Goal: Task Accomplishment & Management: Manage account settings

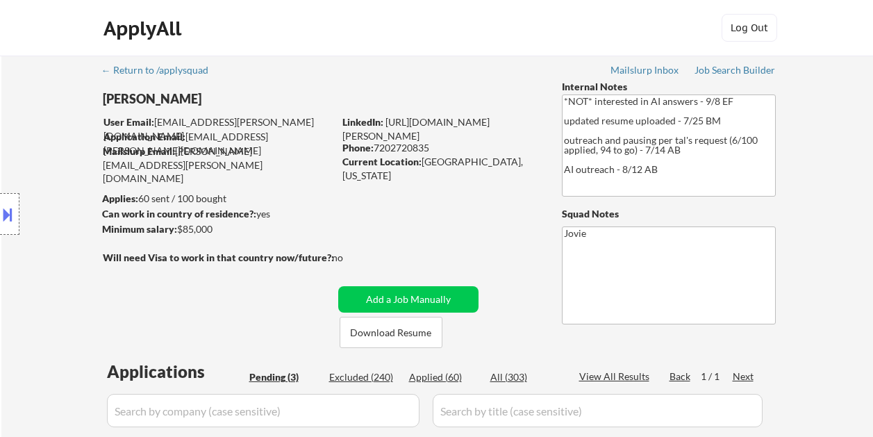
select select ""pending""
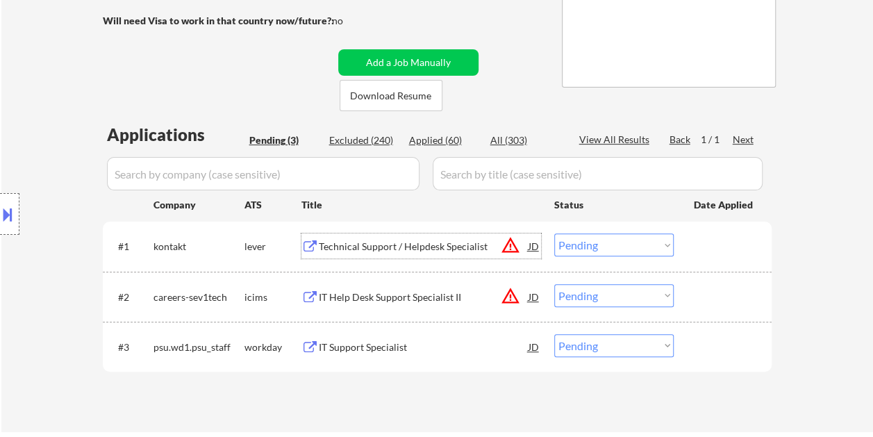
scroll to position [242, 0]
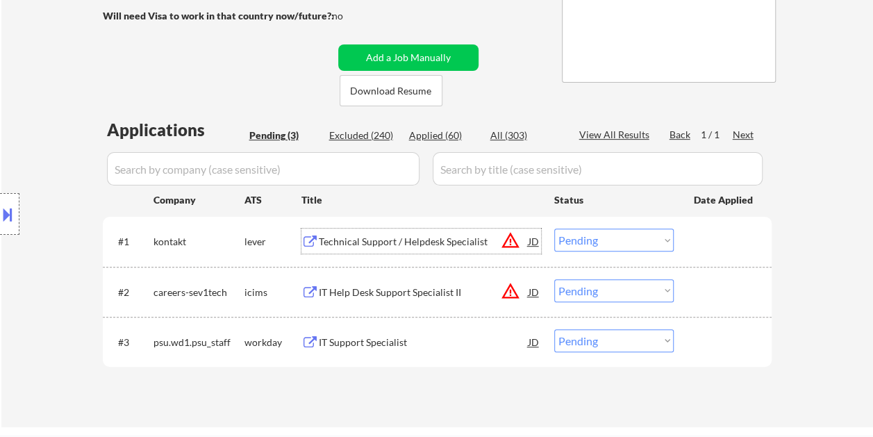
click at [667, 239] on select "Choose an option... Pending Applied Excluded (Questions) Excluded (Expired) Exc…" at bounding box center [613, 239] width 119 height 23
click at [554, 228] on select "Choose an option... Pending Applied Excluded (Questions) Excluded (Expired) Exc…" at bounding box center [613, 239] width 119 height 23
select select ""pending""
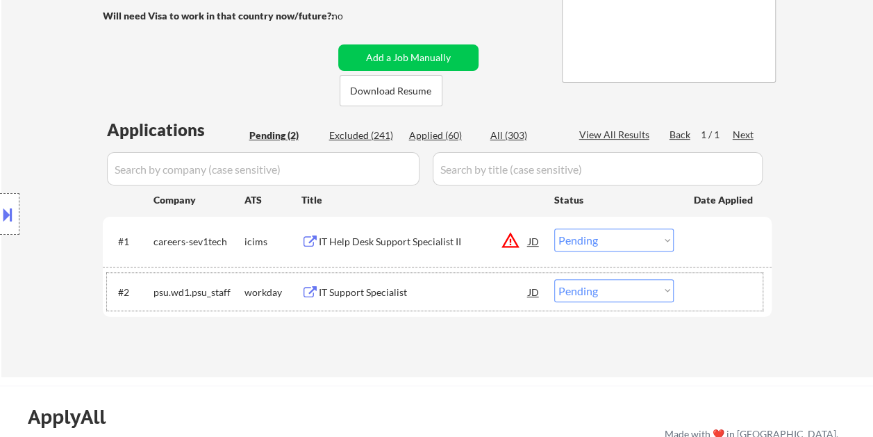
click at [697, 291] on div at bounding box center [724, 291] width 61 height 25
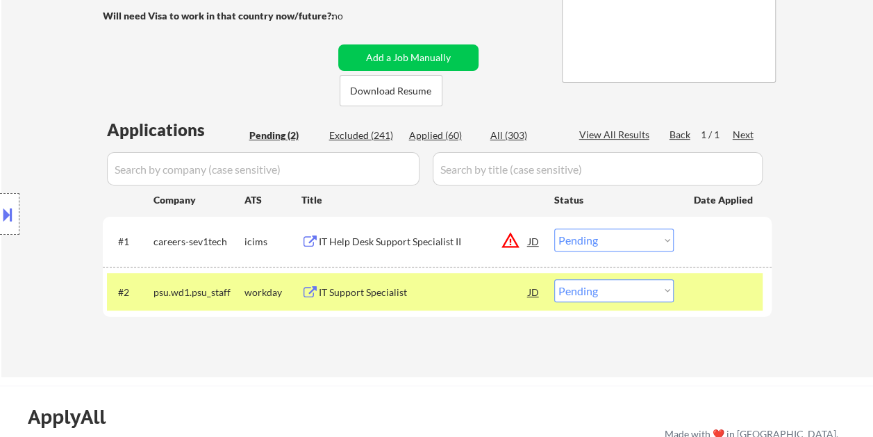
click at [420, 295] on div "IT Support Specialist" at bounding box center [424, 292] width 210 height 14
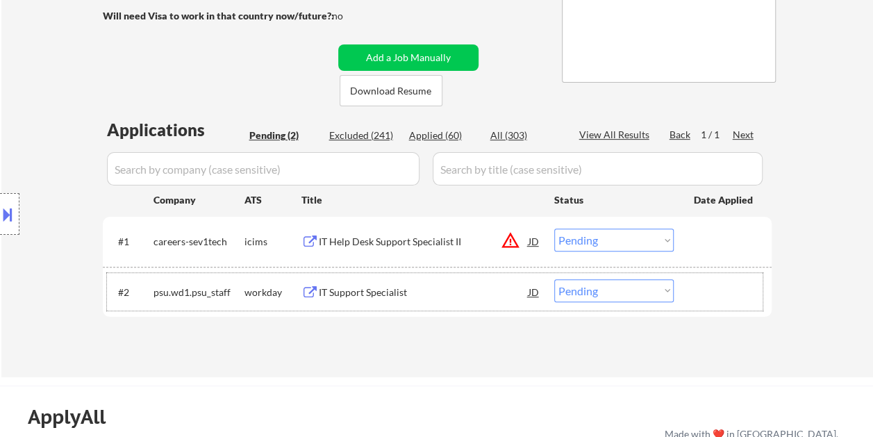
drag, startPoint x: 709, startPoint y: 294, endPoint x: 671, endPoint y: 293, distance: 37.5
click at [709, 293] on div at bounding box center [724, 291] width 61 height 25
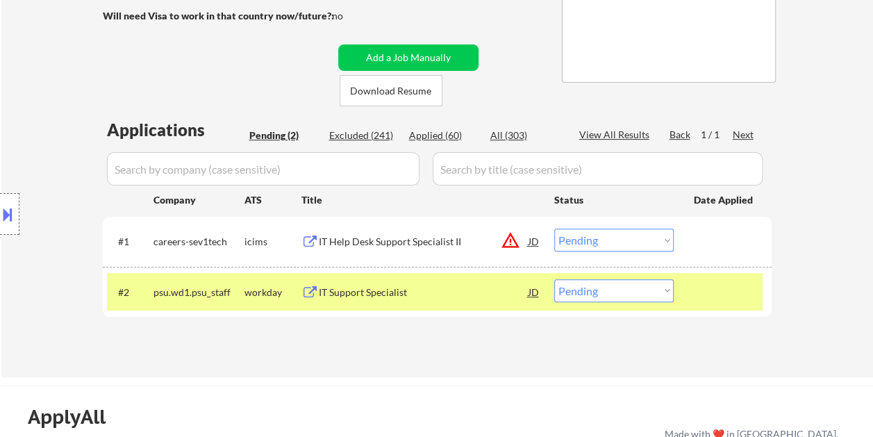
click at [661, 293] on select "Choose an option... Pending Applied Excluded (Questions) Excluded (Expired) Exc…" at bounding box center [613, 290] width 119 height 23
select select ""excluded__bad_match_""
click at [554, 279] on select "Choose an option... Pending Applied Excluded (Questions) Excluded (Expired) Exc…" at bounding box center [613, 290] width 119 height 23
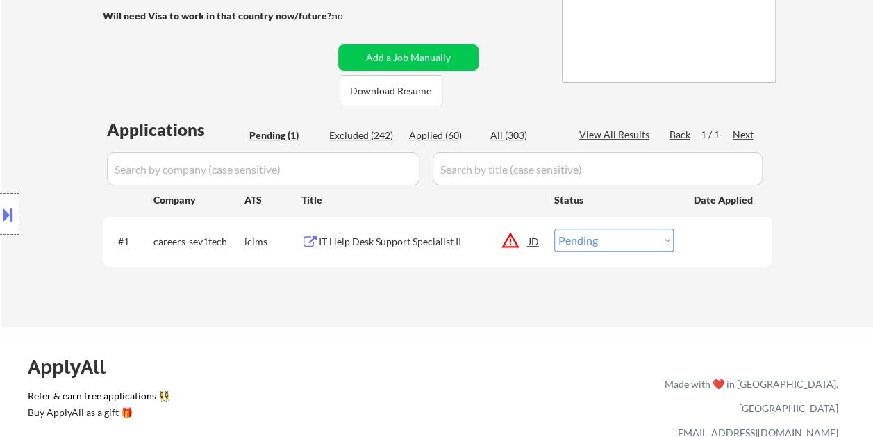
click at [361, 247] on div "IT Help Desk Support Specialist II" at bounding box center [424, 242] width 210 height 14
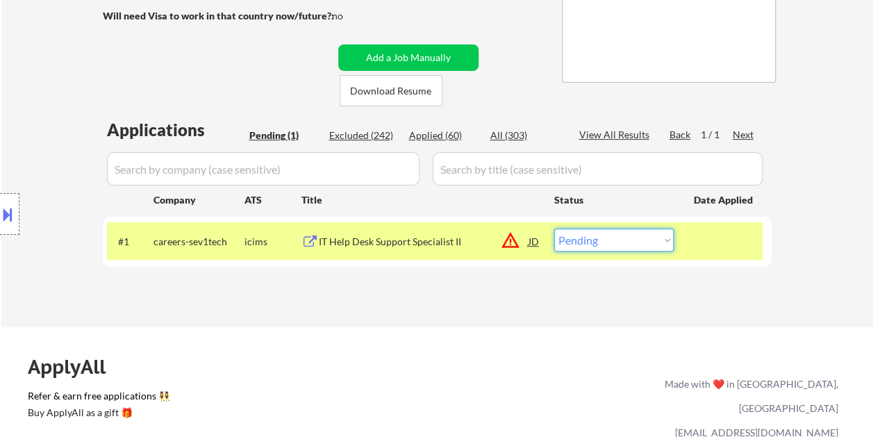
click at [669, 239] on select "Choose an option... Pending Applied Excluded (Questions) Excluded (Expired) Exc…" at bounding box center [613, 239] width 119 height 23
select select ""excluded__bad_match_""
click at [554, 228] on select "Choose an option... Pending Applied Excluded (Questions) Excluded (Expired) Exc…" at bounding box center [613, 239] width 119 height 23
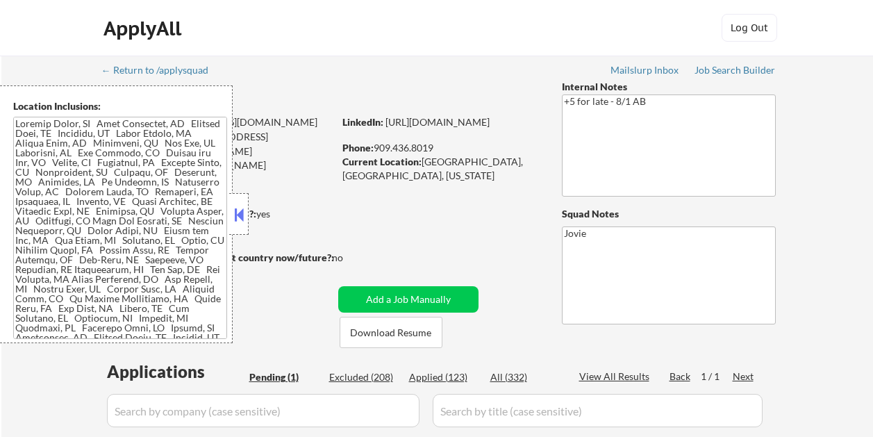
select select ""pending""
click at [243, 209] on button at bounding box center [238, 214] width 15 height 21
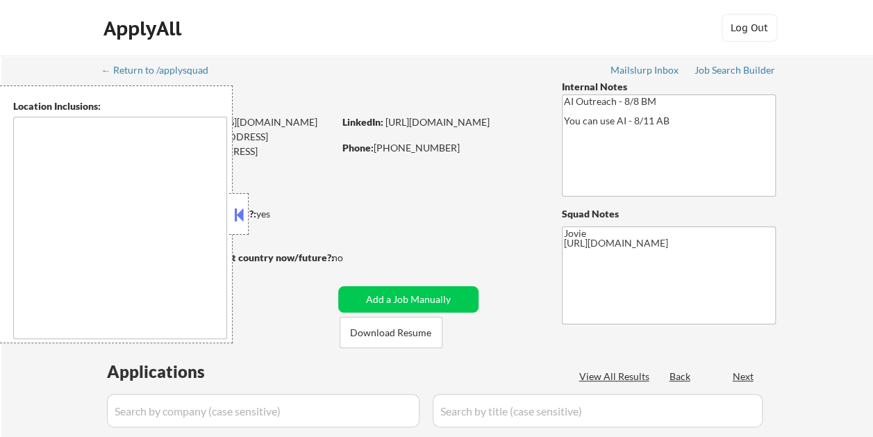
select select ""pending""
type textarea "remote"
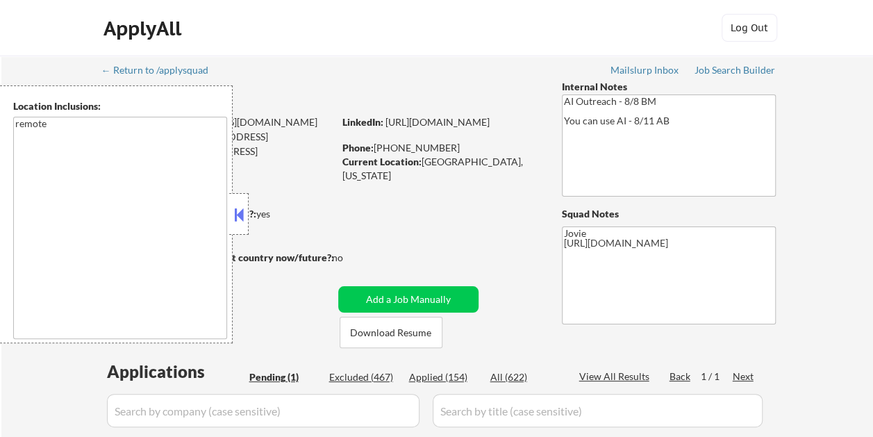
click at [242, 208] on button at bounding box center [238, 214] width 15 height 21
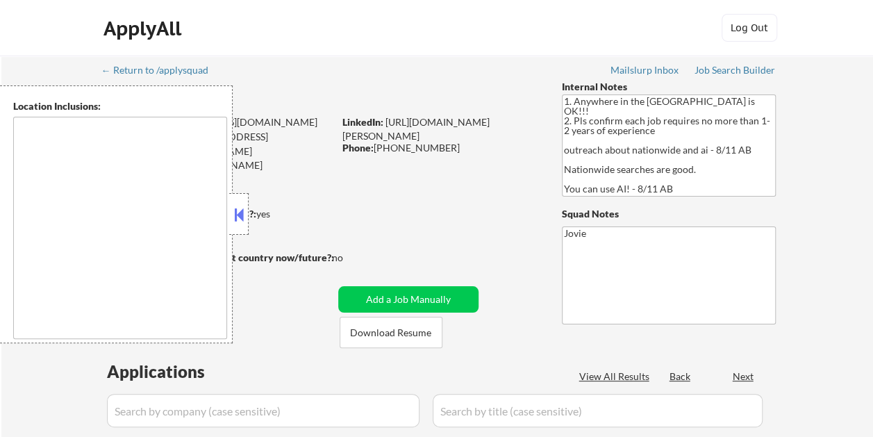
select select ""pending""
type textarea "country:[GEOGRAPHIC_DATA]"
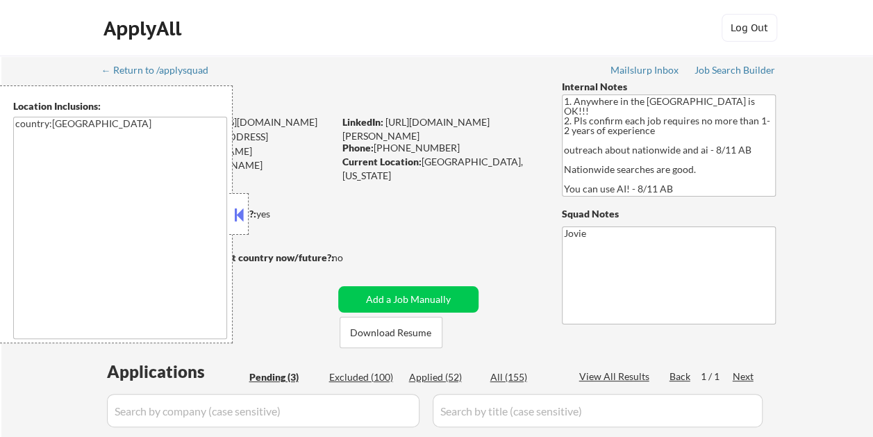
click at [235, 211] on button at bounding box center [238, 214] width 15 height 21
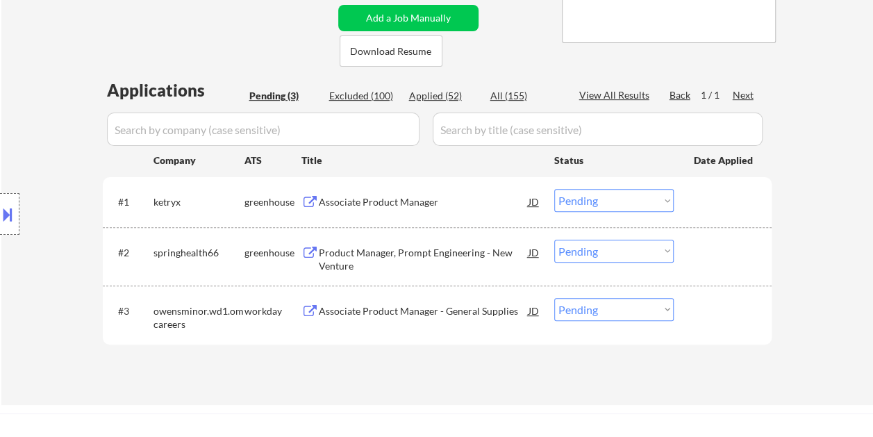
scroll to position [307, 0]
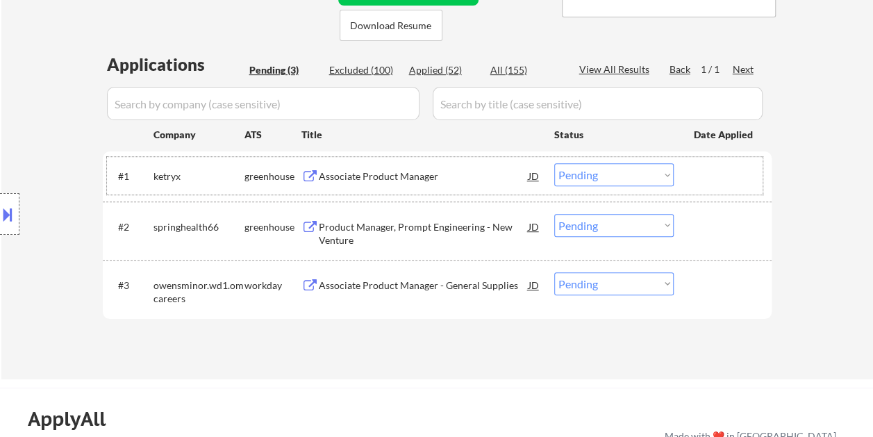
click at [742, 183] on div at bounding box center [724, 175] width 61 height 25
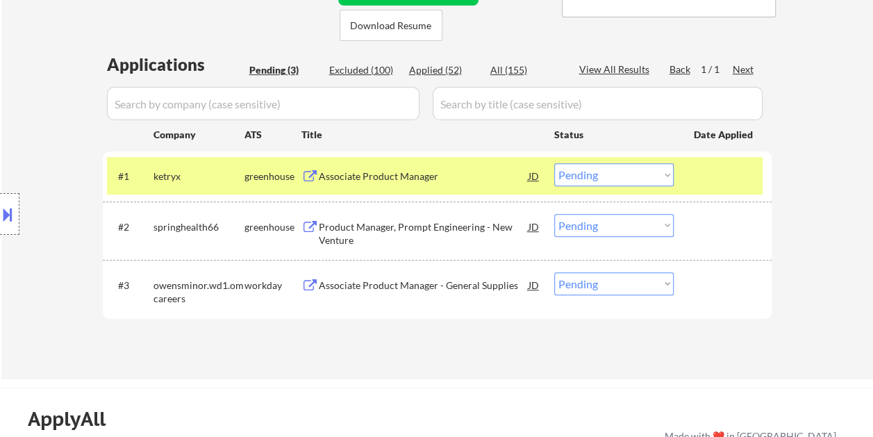
click at [437, 174] on div "Associate Product Manager" at bounding box center [424, 176] width 210 height 14
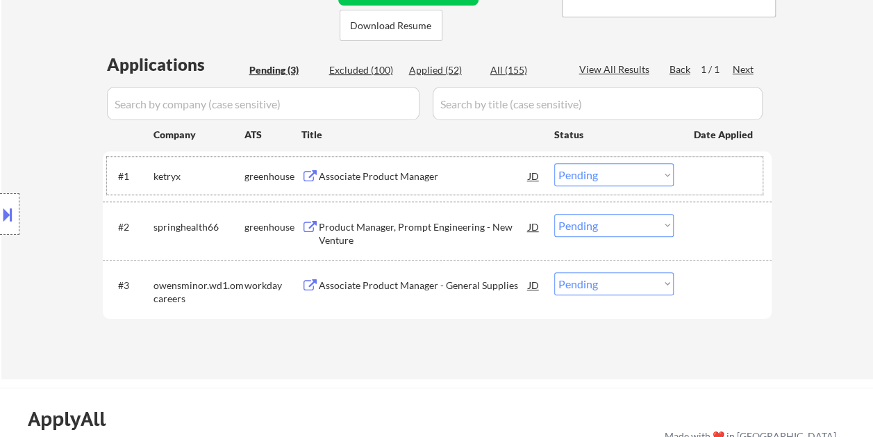
drag, startPoint x: 729, startPoint y: 176, endPoint x: 673, endPoint y: 176, distance: 56.2
click at [729, 176] on div at bounding box center [724, 175] width 61 height 25
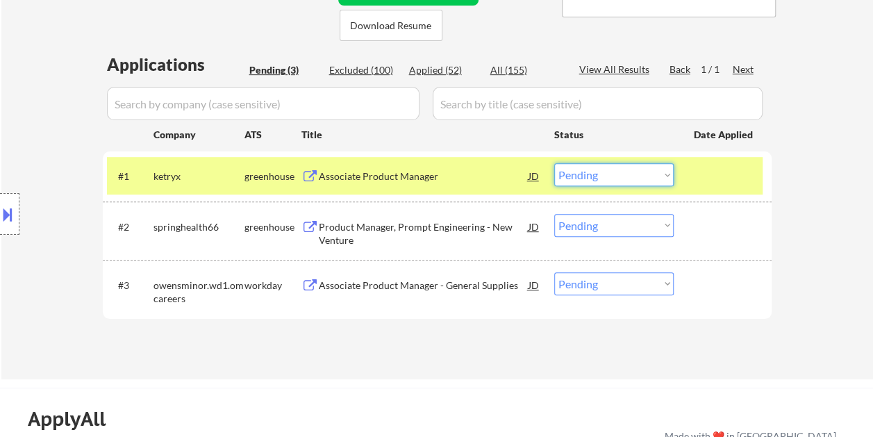
click at [669, 176] on select "Choose an option... Pending Applied Excluded (Questions) Excluded (Expired) Exc…" at bounding box center [613, 174] width 119 height 23
click at [554, 163] on select "Choose an option... Pending Applied Excluded (Questions) Excluded (Expired) Exc…" at bounding box center [613, 174] width 119 height 23
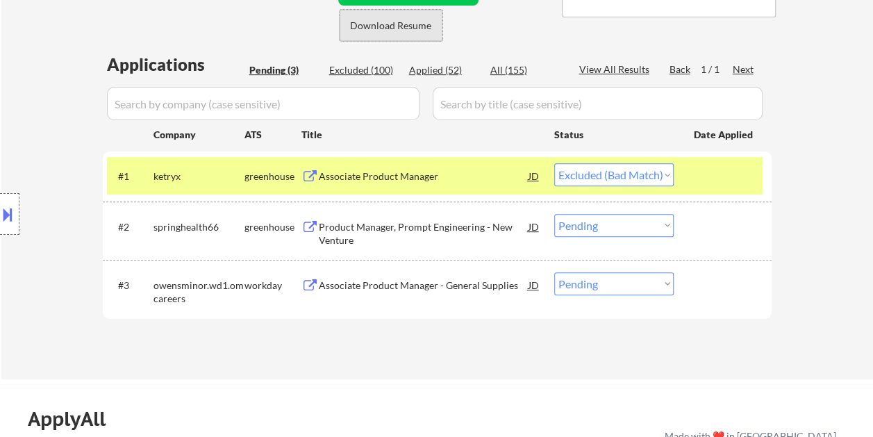
click at [399, 25] on button "Download Resume" at bounding box center [391, 25] width 103 height 31
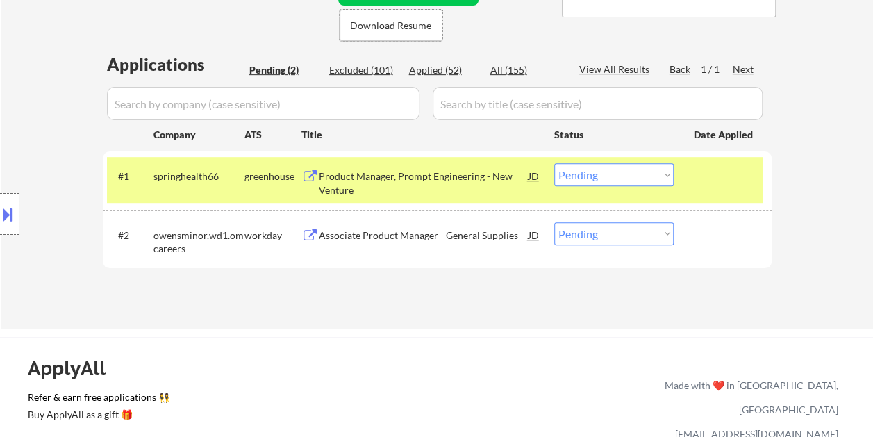
click at [717, 182] on div at bounding box center [724, 175] width 61 height 25
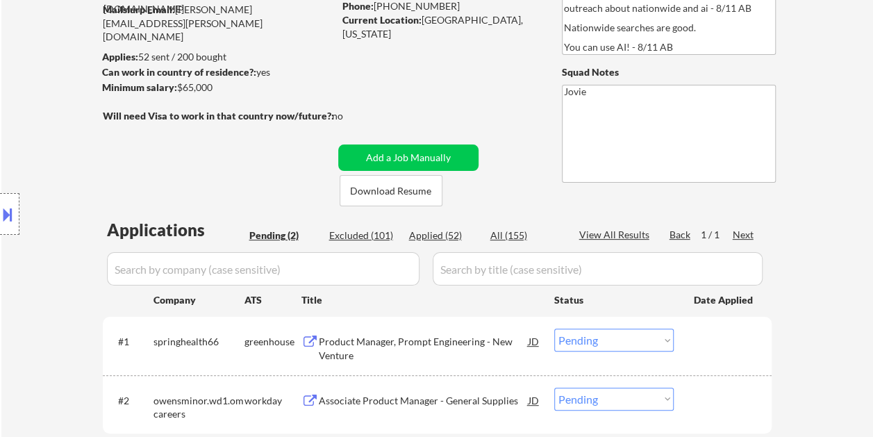
scroll to position [217, 0]
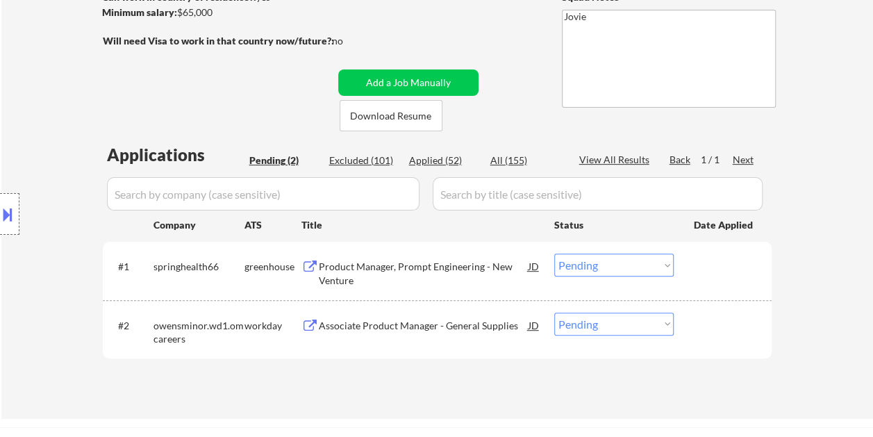
click at [699, 274] on div at bounding box center [724, 265] width 61 height 25
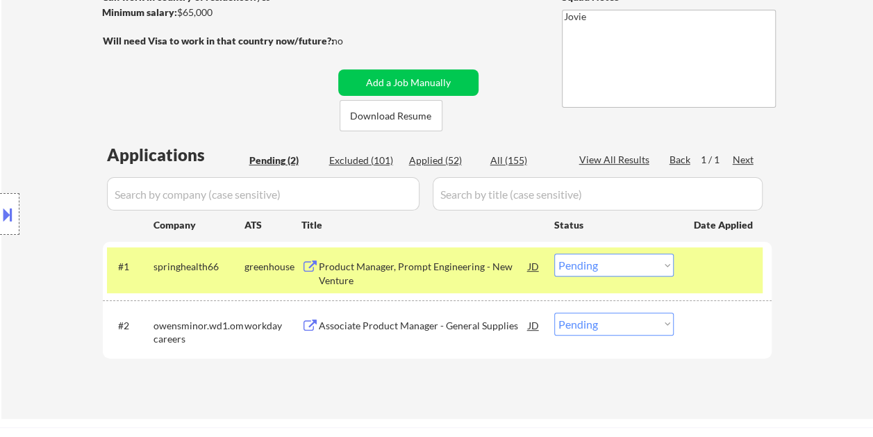
click at [700, 274] on div at bounding box center [724, 265] width 61 height 25
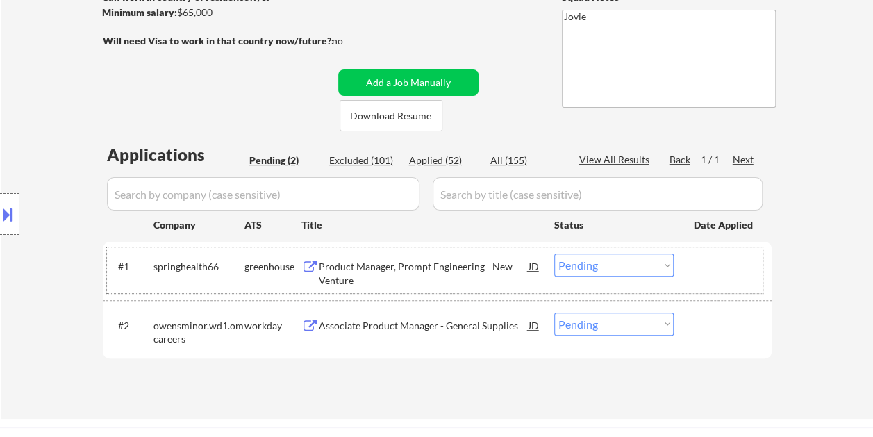
click at [435, 269] on div "Product Manager, Prompt Engineering - New Venture" at bounding box center [424, 273] width 210 height 27
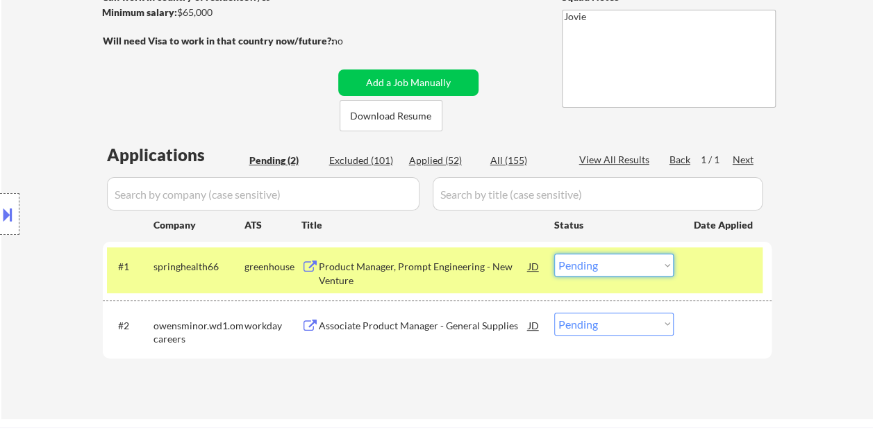
click at [665, 261] on select "Choose an option... Pending Applied Excluded (Questions) Excluded (Expired) Exc…" at bounding box center [613, 264] width 119 height 23
click at [554, 253] on select "Choose an option... Pending Applied Excluded (Questions) Excluded (Expired) Exc…" at bounding box center [613, 264] width 119 height 23
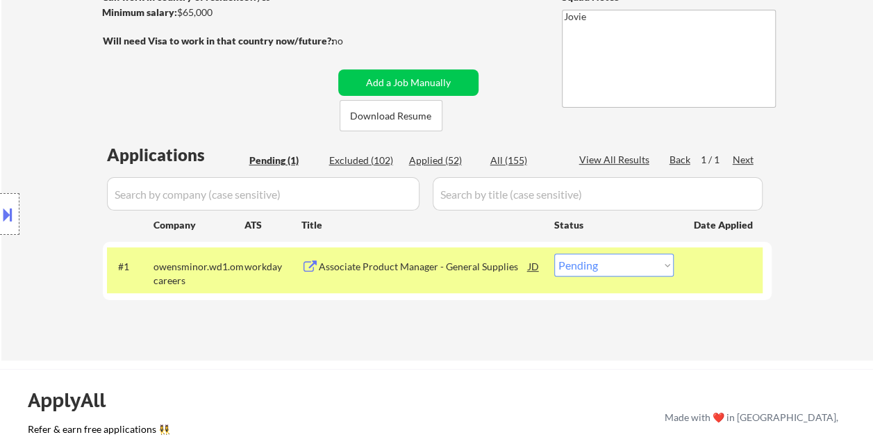
click at [735, 262] on div at bounding box center [724, 265] width 61 height 25
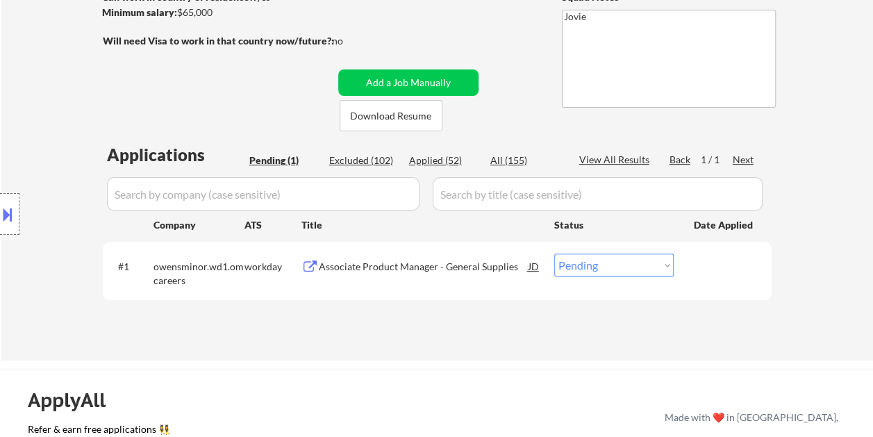
drag, startPoint x: 735, startPoint y: 275, endPoint x: 383, endPoint y: 287, distance: 352.2
click at [735, 275] on div at bounding box center [724, 265] width 61 height 25
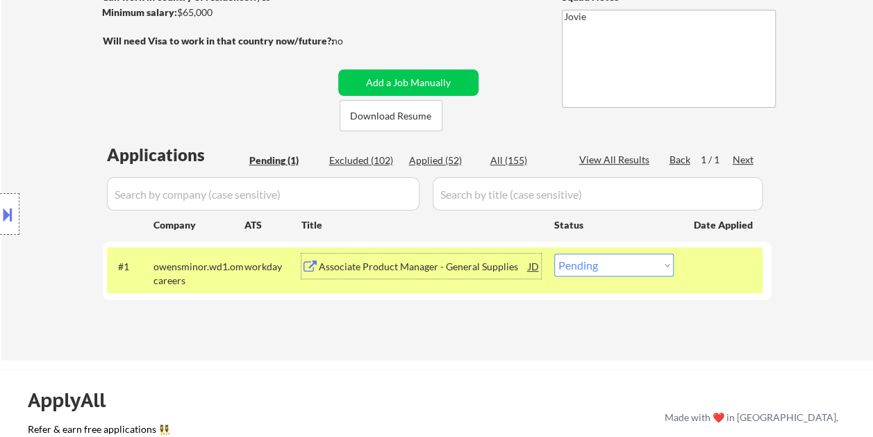
click at [355, 266] on div "Associate Product Manager - General Supplies" at bounding box center [424, 267] width 210 height 14
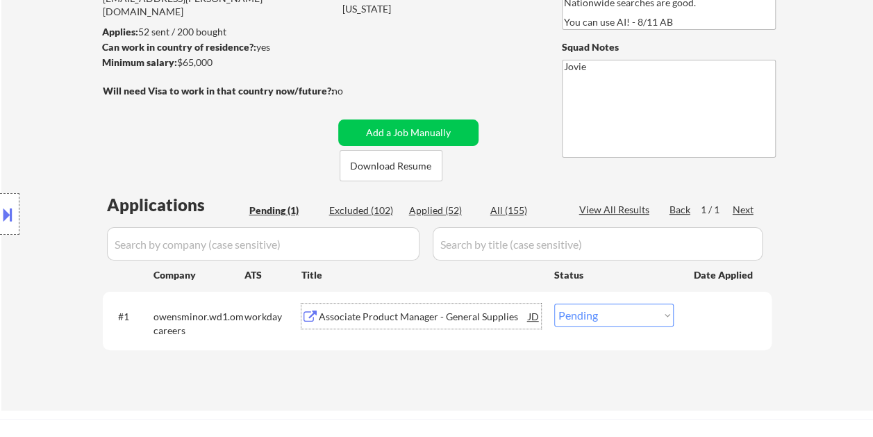
scroll to position [155, 0]
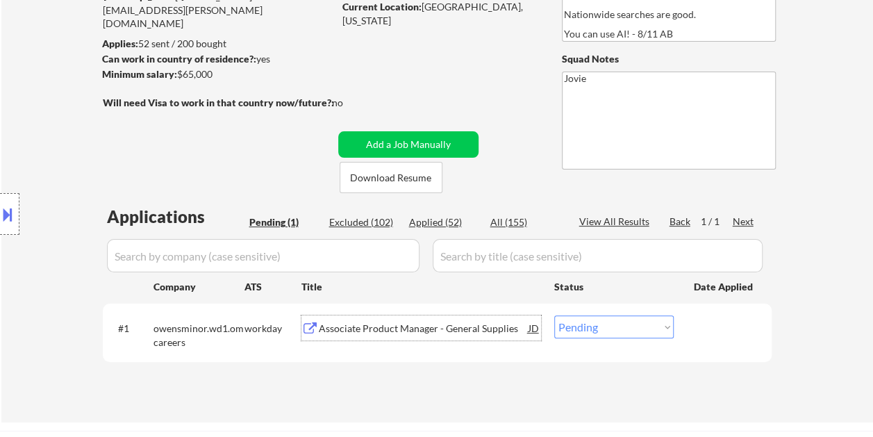
click at [696, 340] on div at bounding box center [724, 327] width 61 height 25
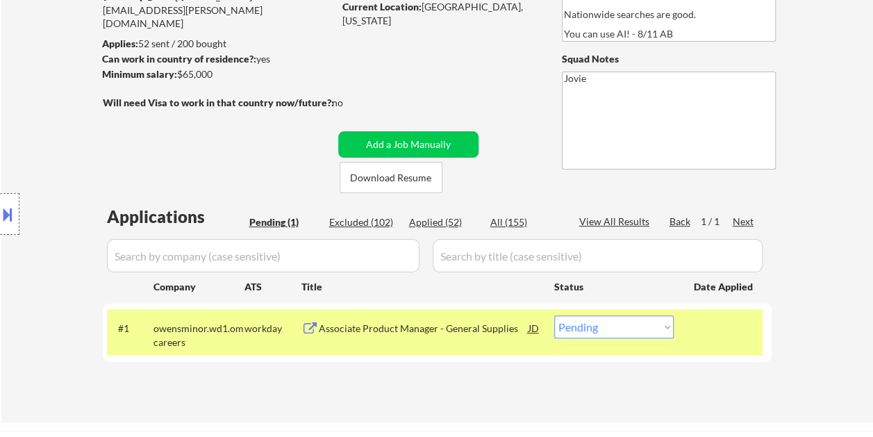
click at [663, 328] on select "Choose an option... Pending Applied Excluded (Questions) Excluded (Expired) Exc…" at bounding box center [613, 326] width 119 height 23
select select ""excluded""
click at [554, 315] on select "Choose an option... Pending Applied Excluded (Questions) Excluded (Expired) Exc…" at bounding box center [613, 326] width 119 height 23
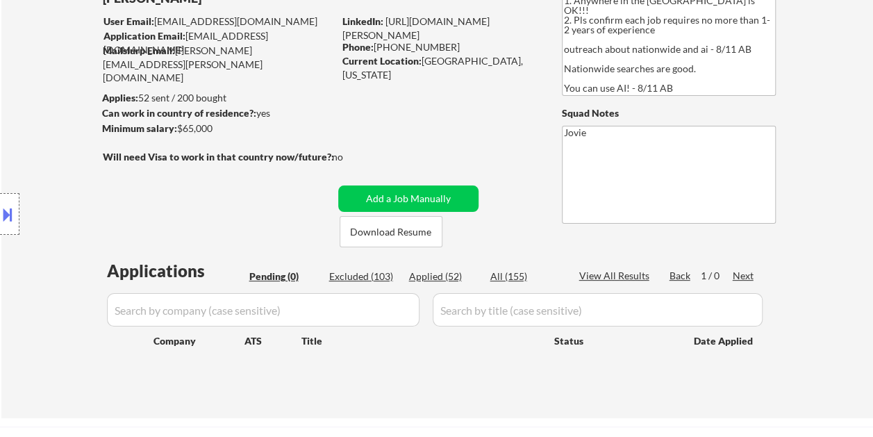
scroll to position [0, 0]
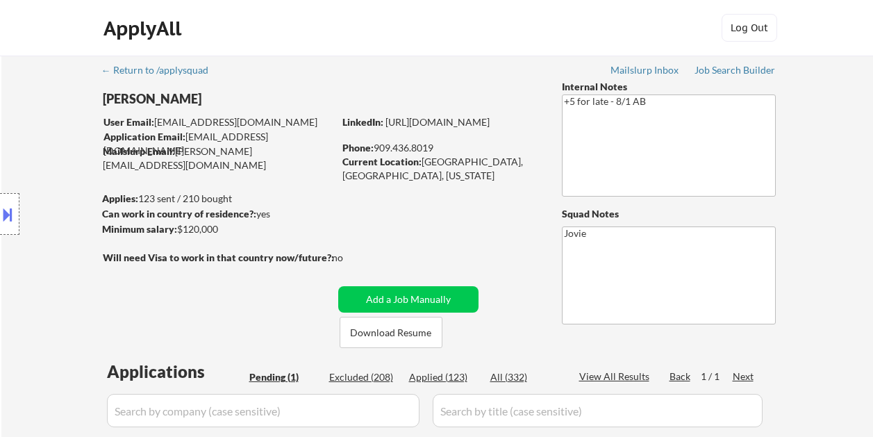
select select ""pending""
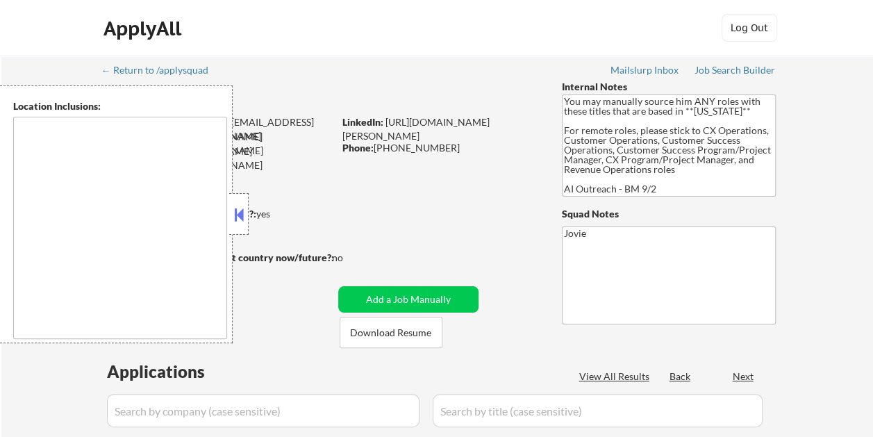
select select ""pending""
type textarea "Salt Lake City, UT South Salt Lake, UT Millcreek, UT West Valley City, UT Murra…"
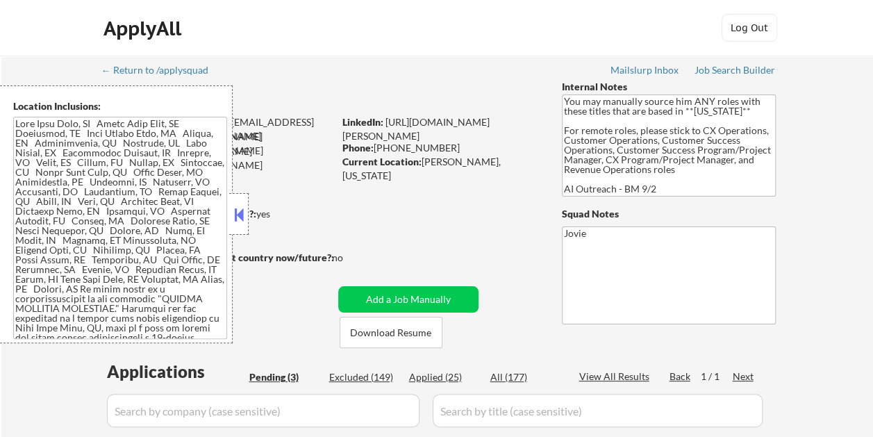
click at [237, 218] on button at bounding box center [238, 214] width 15 height 21
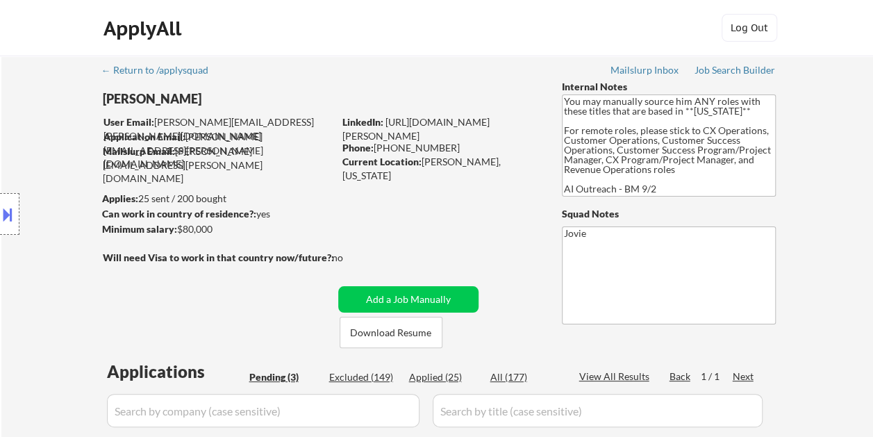
scroll to position [69, 0]
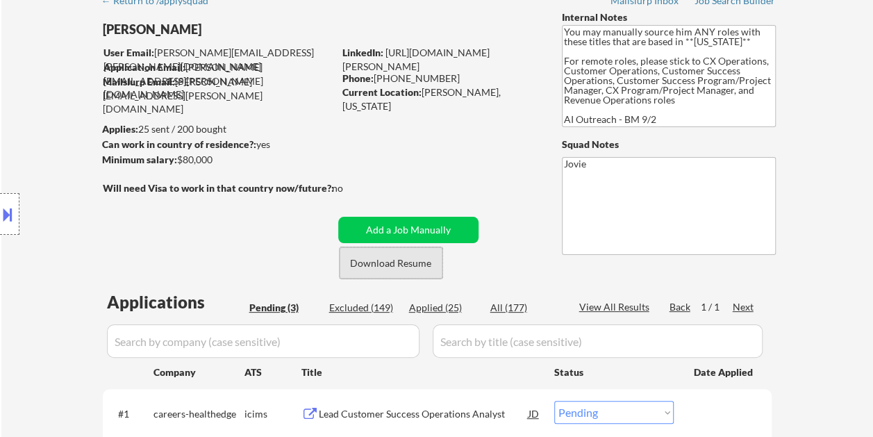
click at [424, 269] on button "Download Resume" at bounding box center [391, 262] width 103 height 31
click at [472, 19] on div "← Return to /applysquad Mailslurp Inbox Job Search Builder Alex Hodgkinson User…" at bounding box center [437, 287] width 693 height 602
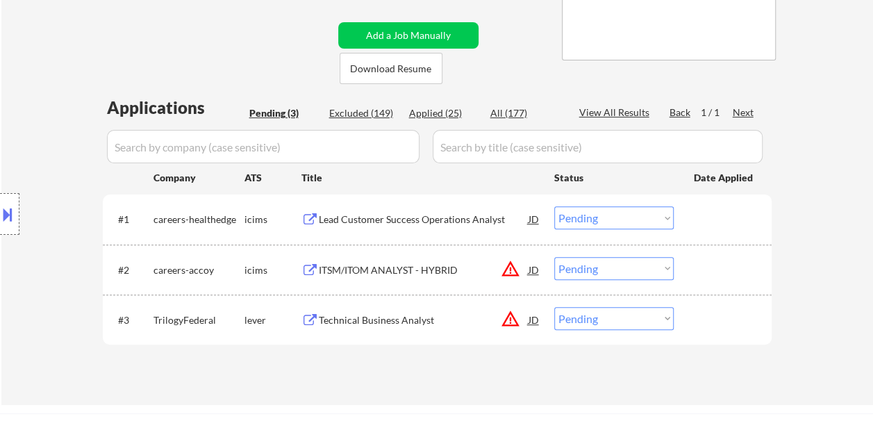
scroll to position [282, 0]
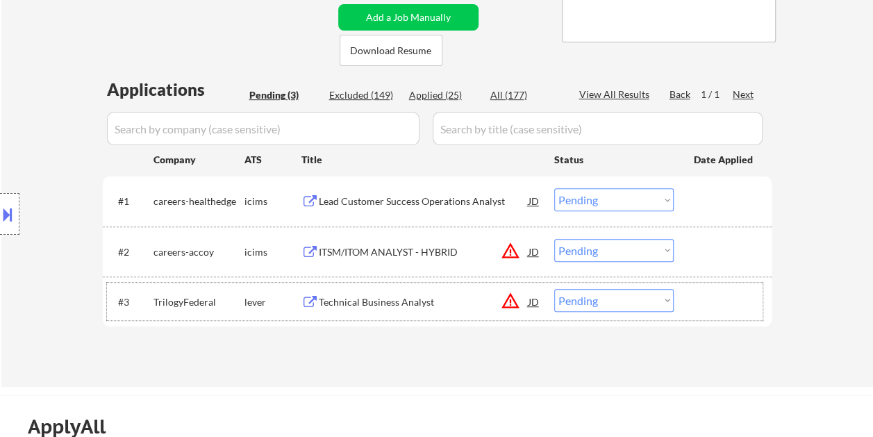
drag, startPoint x: 710, startPoint y: 289, endPoint x: 530, endPoint y: 299, distance: 180.1
click at [709, 289] on div at bounding box center [724, 301] width 61 height 25
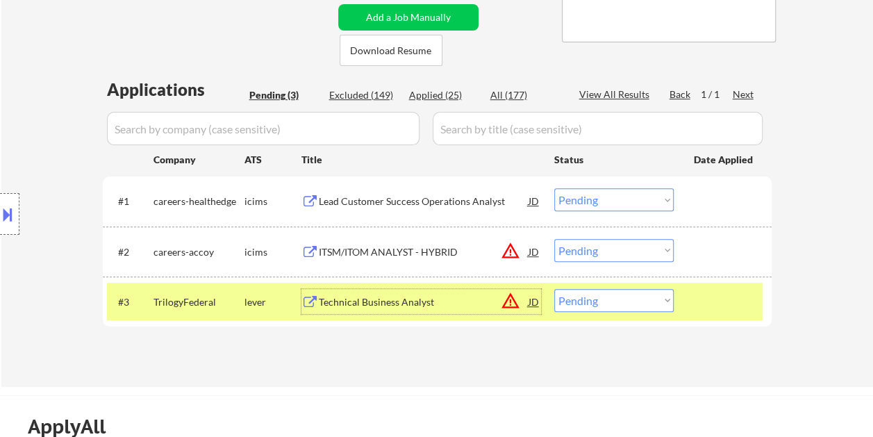
click at [487, 301] on div "Technical Business Analyst" at bounding box center [424, 302] width 210 height 14
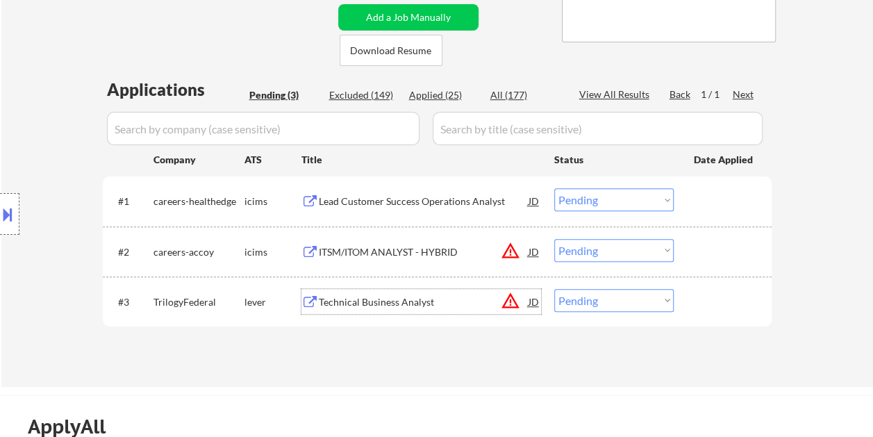
click at [666, 300] on select "Choose an option... Pending Applied Excluded (Questions) Excluded (Expired) Exc…" at bounding box center [613, 300] width 119 height 23
select select ""excluded__bad_match_""
click at [554, 289] on select "Choose an option... Pending Applied Excluded (Questions) Excluded (Expired) Exc…" at bounding box center [613, 300] width 119 height 23
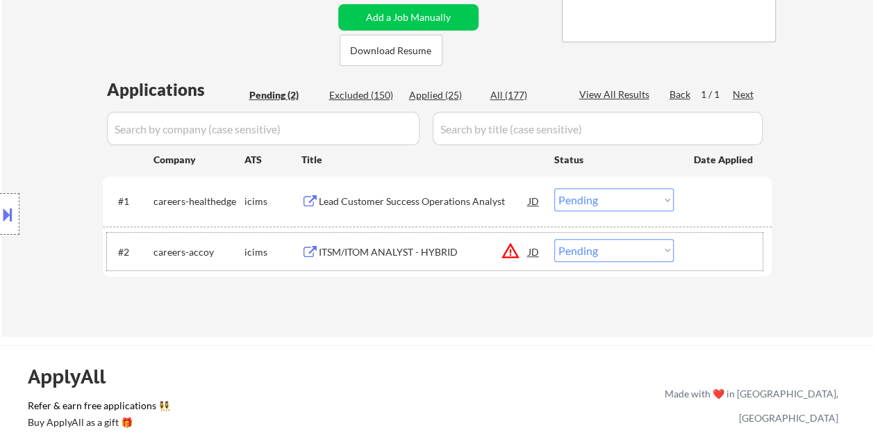
click at [714, 249] on div at bounding box center [724, 251] width 61 height 25
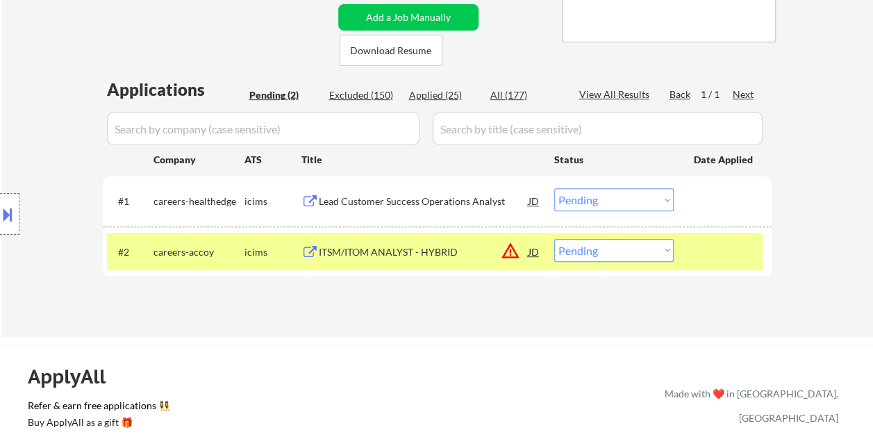
click at [444, 245] on div "ITSM/ITOM ANALYST - HYBRID" at bounding box center [424, 252] width 210 height 14
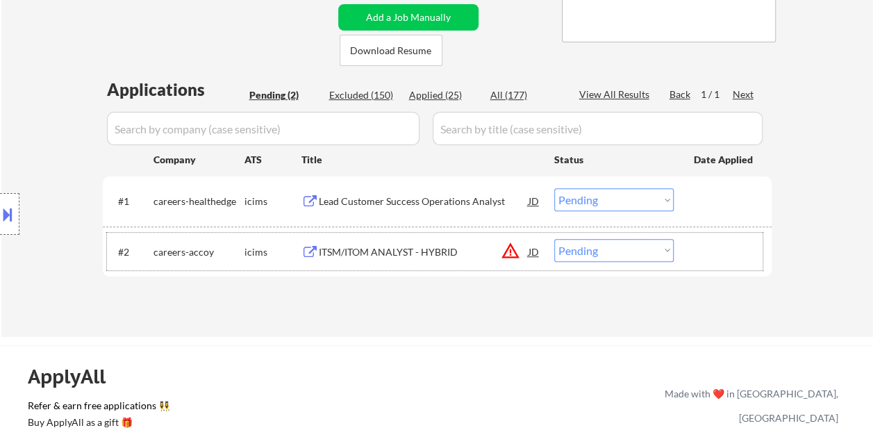
click at [692, 244] on div "#2 careers-accoy icims ITSM/ITOM ANALYST - HYBRID JD warning_amber Choose an op…" at bounding box center [434, 251] width 655 height 37
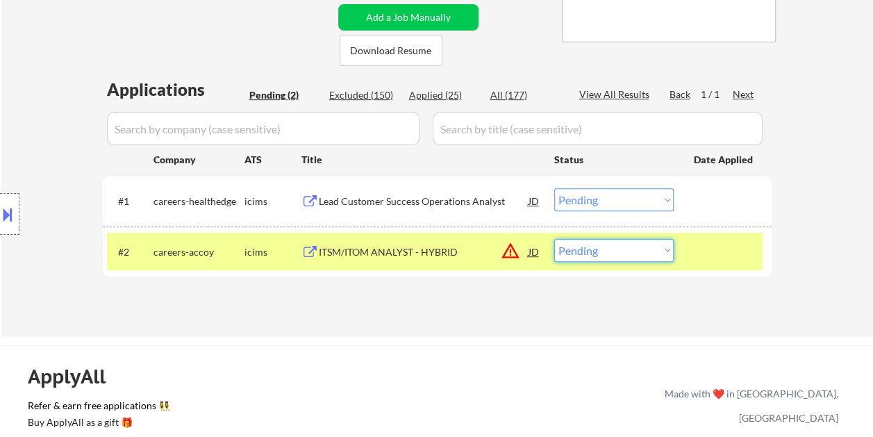
click at [668, 246] on select "Choose an option... Pending Applied Excluded (Questions) Excluded (Expired) Exc…" at bounding box center [613, 250] width 119 height 23
select select ""excluded__bad_match_""
click at [554, 239] on select "Choose an option... Pending Applied Excluded (Questions) Excluded (Expired) Exc…" at bounding box center [613, 250] width 119 height 23
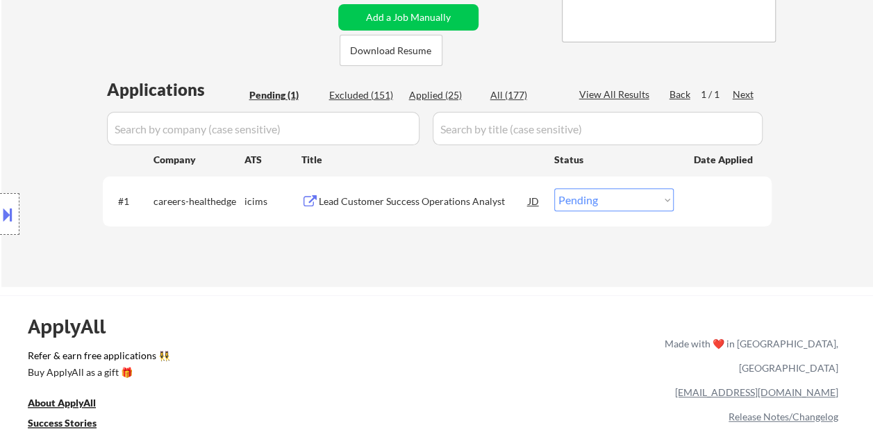
click at [714, 214] on div "#1 careers-healthedge icims Lead Customer Success Operations Analyst JD Choose …" at bounding box center [434, 200] width 655 height 37
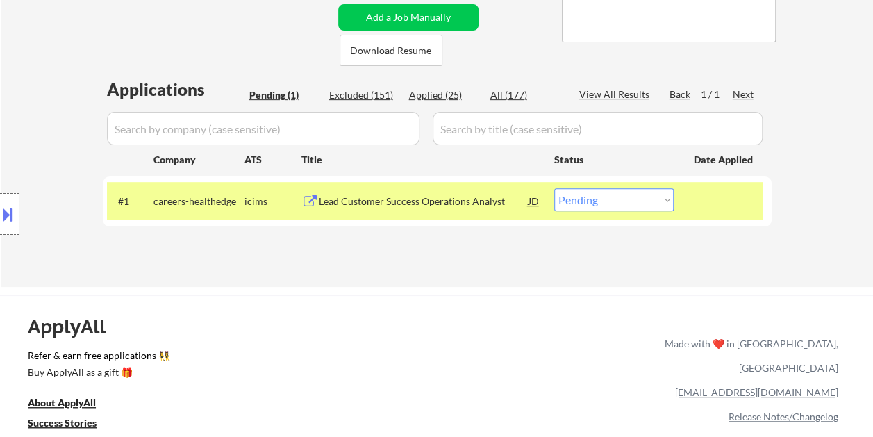
click at [462, 194] on div "Lead Customer Success Operations Analyst" at bounding box center [424, 201] width 210 height 14
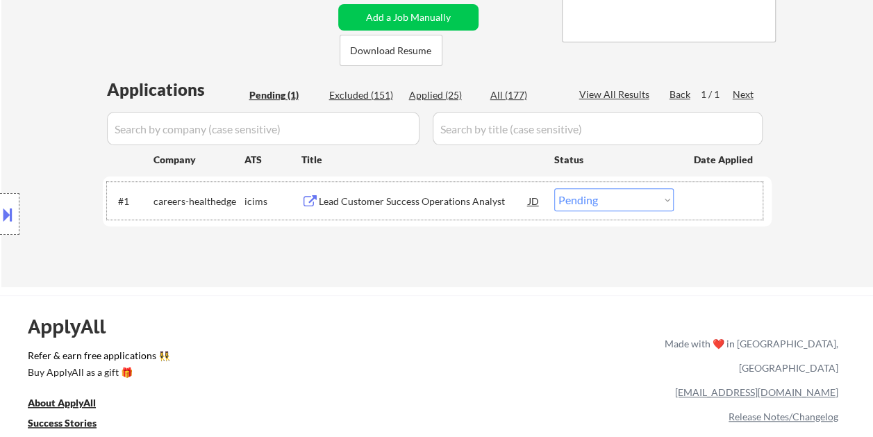
click at [699, 199] on div at bounding box center [724, 200] width 61 height 25
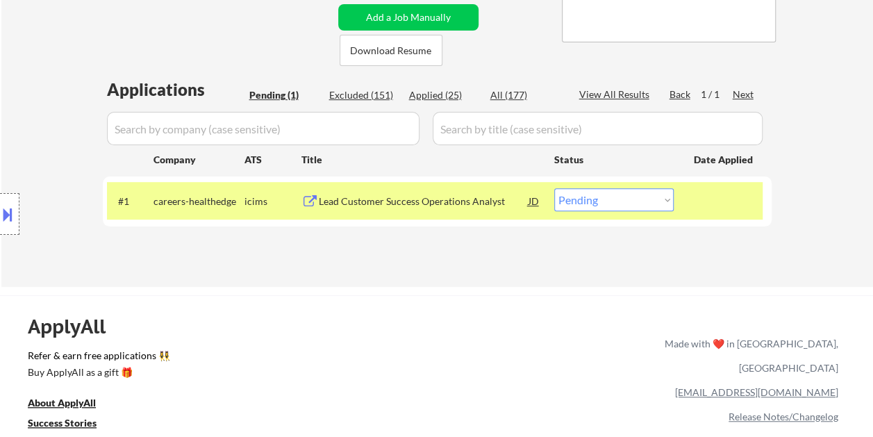
click at [657, 199] on select "Choose an option... Pending Applied Excluded (Questions) Excluded (Expired) Exc…" at bounding box center [613, 199] width 119 height 23
click at [554, 188] on select "Choose an option... Pending Applied Excluded (Questions) Excluded (Expired) Exc…" at bounding box center [613, 199] width 119 height 23
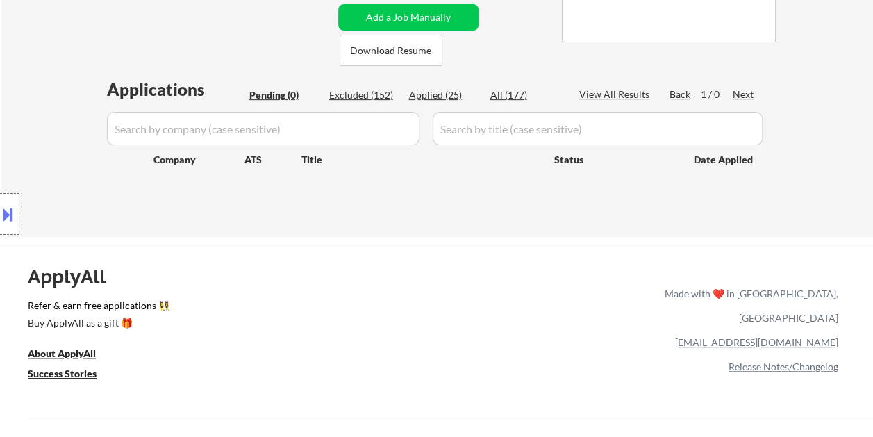
click at [430, 92] on div "Applied (25)" at bounding box center [443, 95] width 69 height 14
select select ""applied""
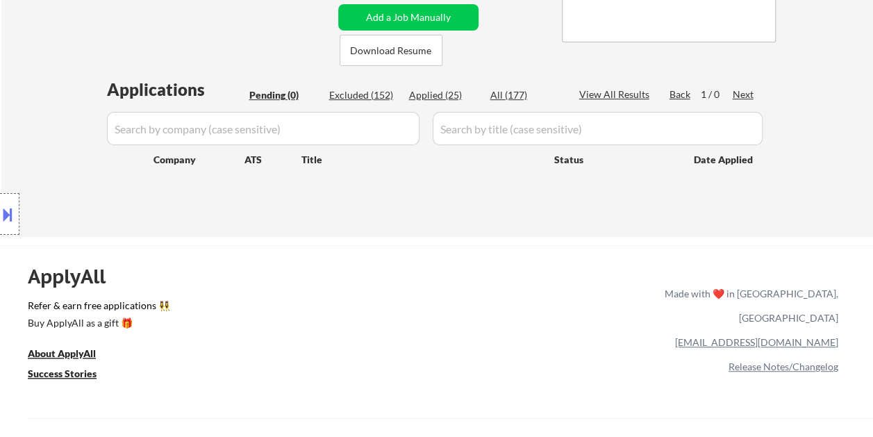
select select ""applied""
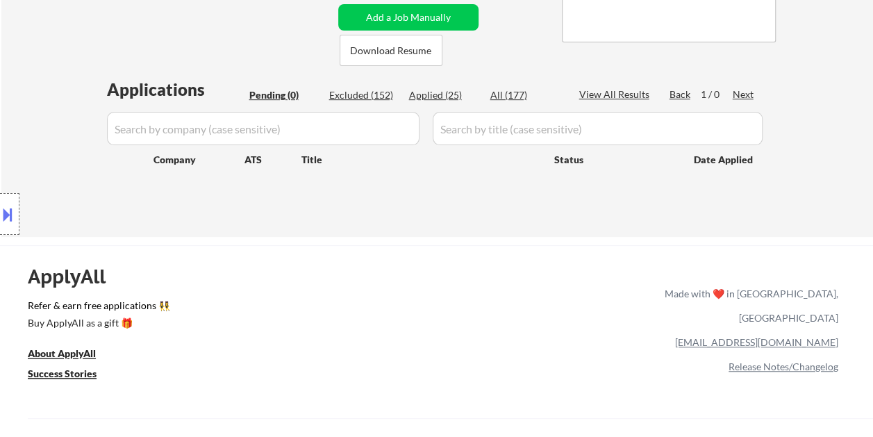
select select ""applied""
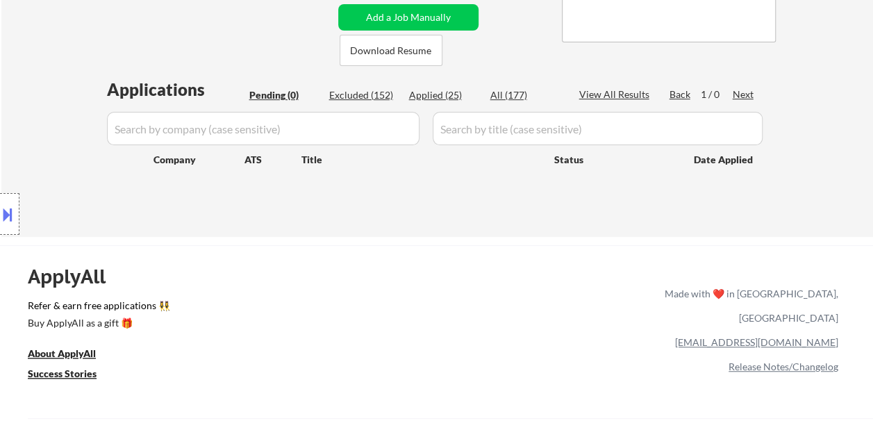
select select ""applied""
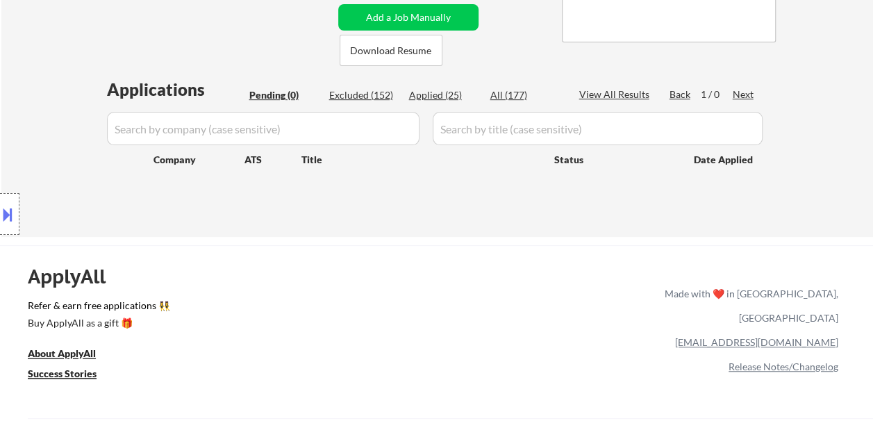
select select ""applied""
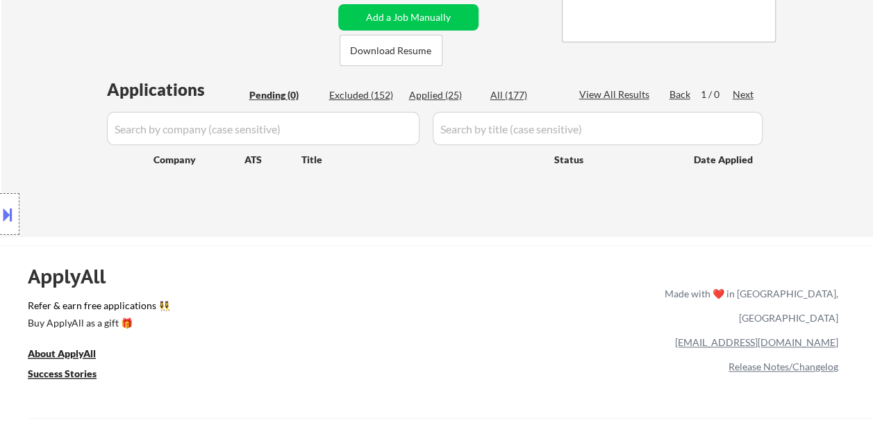
select select ""applied""
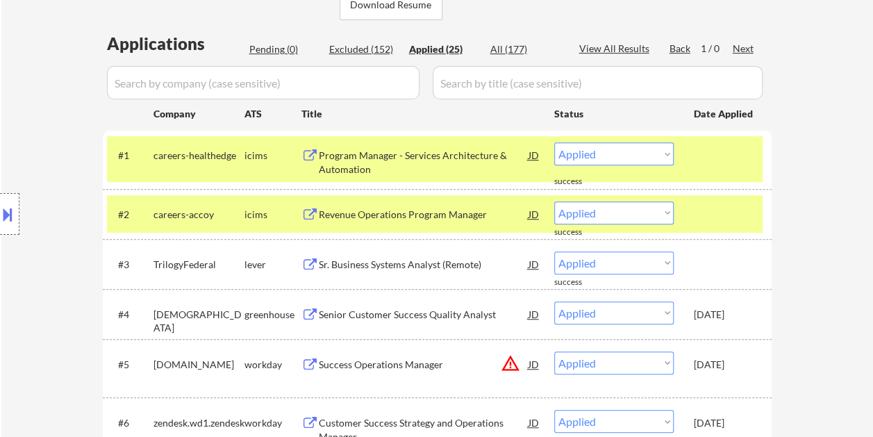
scroll to position [351, 0]
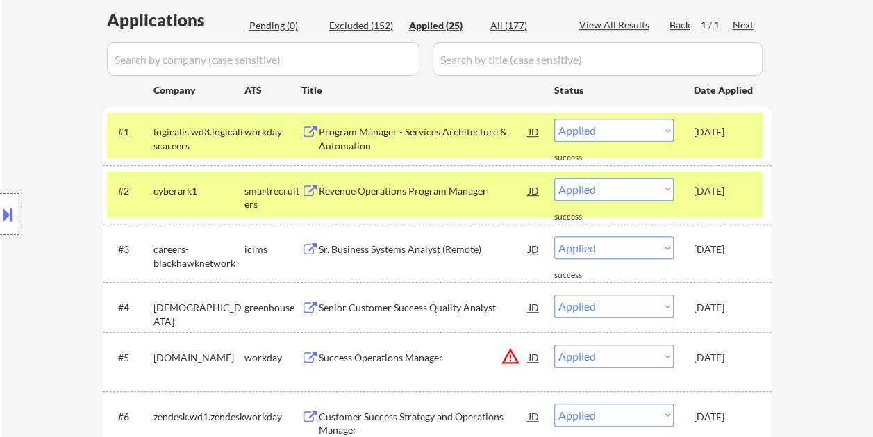
click at [745, 130] on div "Sep 27, 2025" at bounding box center [724, 132] width 61 height 14
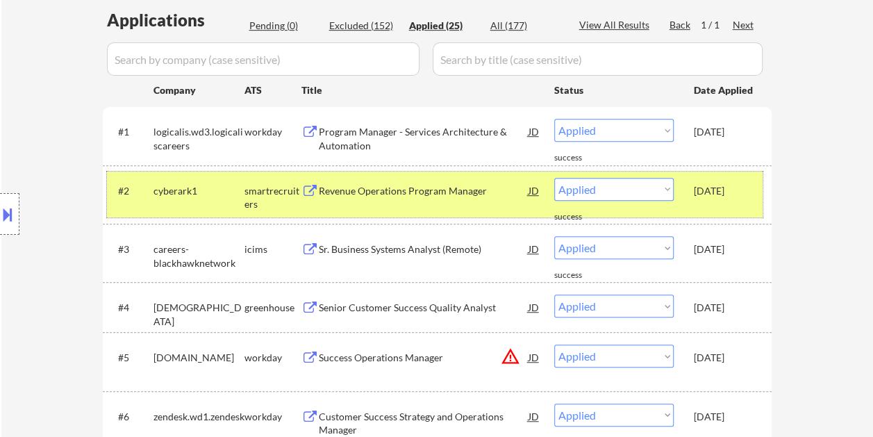
click at [734, 190] on div "Sep 26, 2025" at bounding box center [724, 191] width 61 height 14
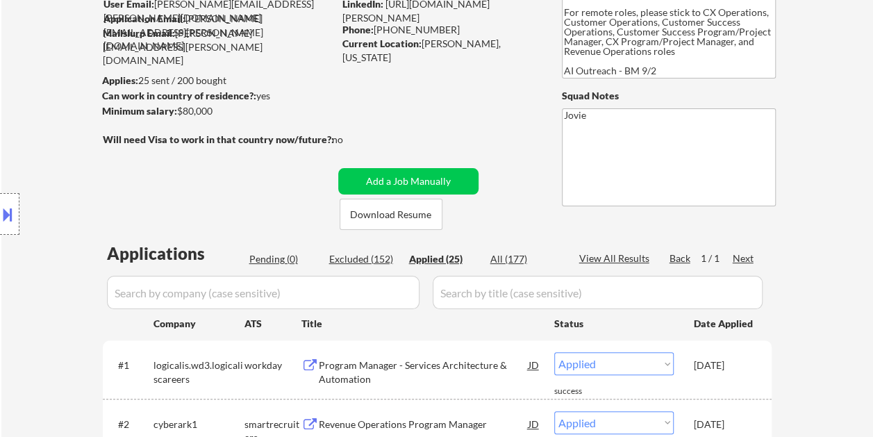
scroll to position [0, 0]
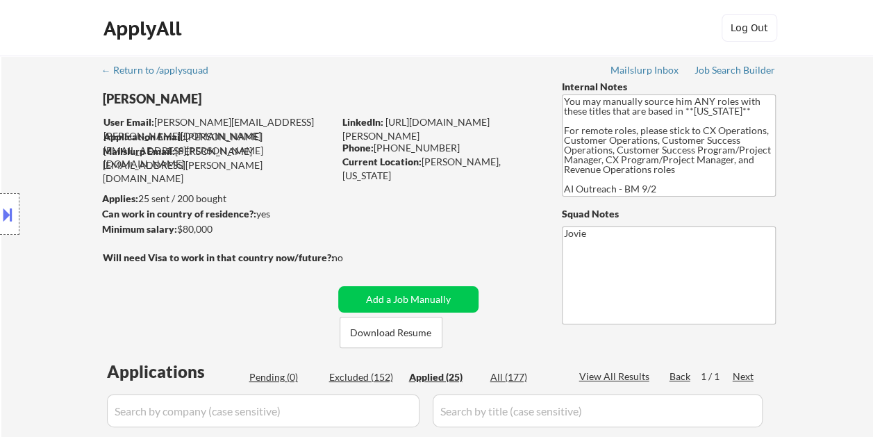
drag, startPoint x: 462, startPoint y: 18, endPoint x: 443, endPoint y: 17, distance: 18.8
click at [462, 18] on div "ApplyAll Log In Sign Up Log Out" at bounding box center [437, 31] width 694 height 35
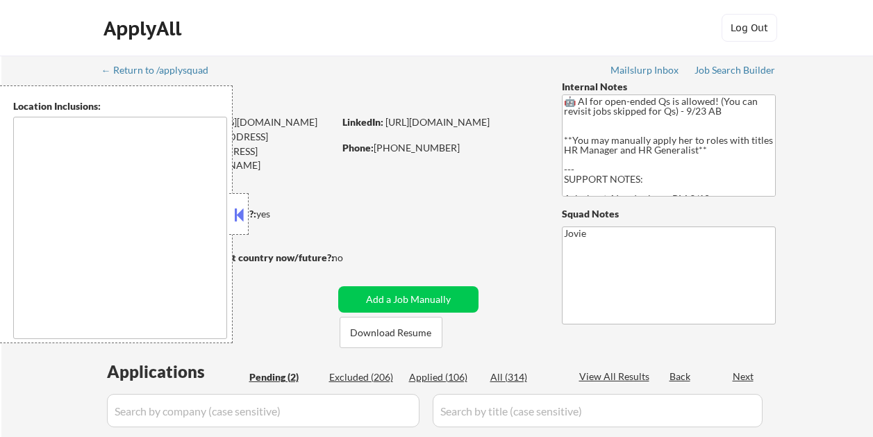
select select ""pending""
type textarea "[US_STATE], [GEOGRAPHIC_DATA] [GEOGRAPHIC_DATA], [GEOGRAPHIC_DATA] [GEOGRAPHIC_…"
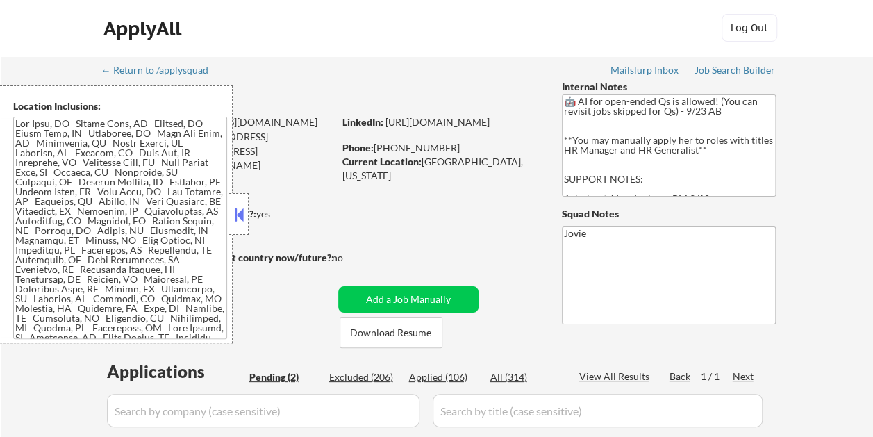
click at [251, 202] on div "Applies: 106 sent / 258 bought" at bounding box center [217, 199] width 231 height 14
click at [246, 209] on button at bounding box center [238, 214] width 15 height 21
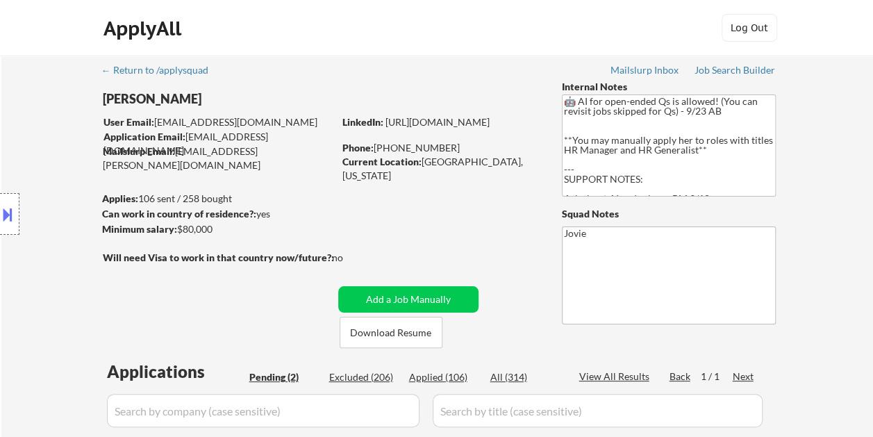
drag, startPoint x: 518, startPoint y: 38, endPoint x: 500, endPoint y: 33, distance: 18.7
click at [518, 38] on div "ApplyAll Log In Sign Up Log Out" at bounding box center [437, 31] width 694 height 35
click at [408, 338] on button "Download Resume" at bounding box center [391, 332] width 103 height 31
click at [317, 26] on div "ApplyAll Log In Sign Up Log Out" at bounding box center [437, 31] width 694 height 35
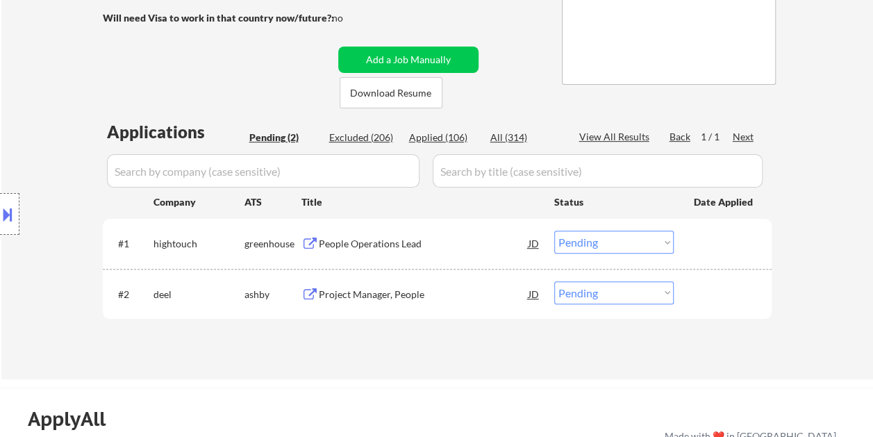
scroll to position [245, 0]
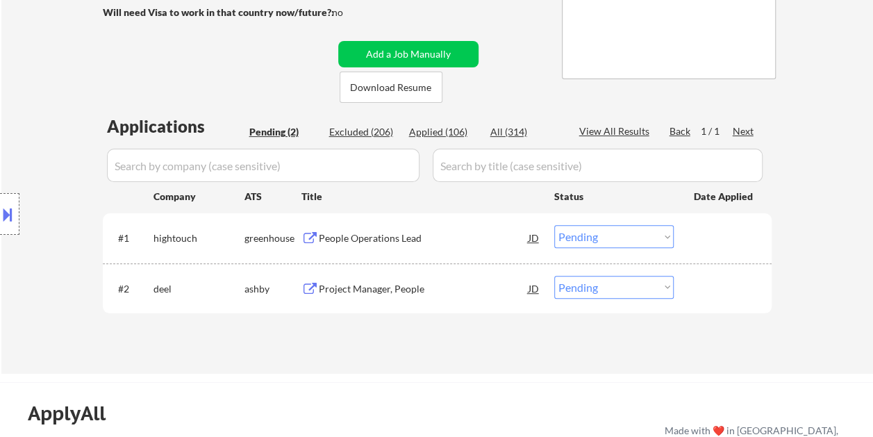
drag, startPoint x: 707, startPoint y: 292, endPoint x: 685, endPoint y: 301, distance: 24.3
click at [703, 294] on div at bounding box center [724, 288] width 61 height 25
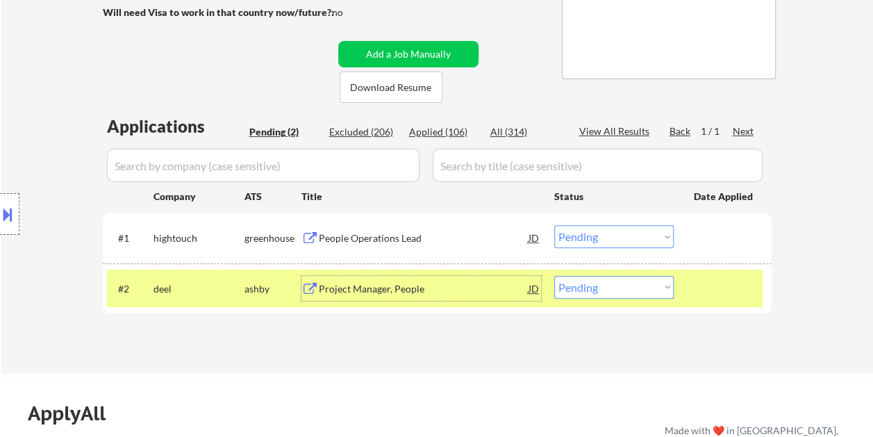
click at [400, 298] on div "Project Manager, People" at bounding box center [424, 288] width 210 height 25
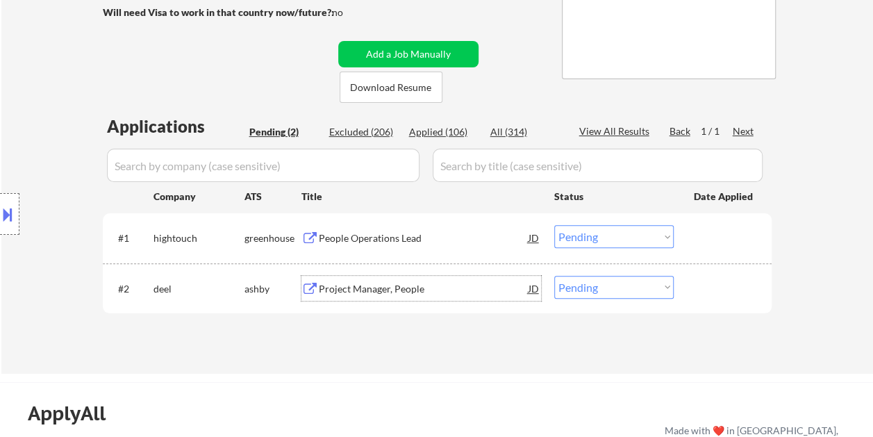
click at [724, 294] on div at bounding box center [724, 288] width 61 height 25
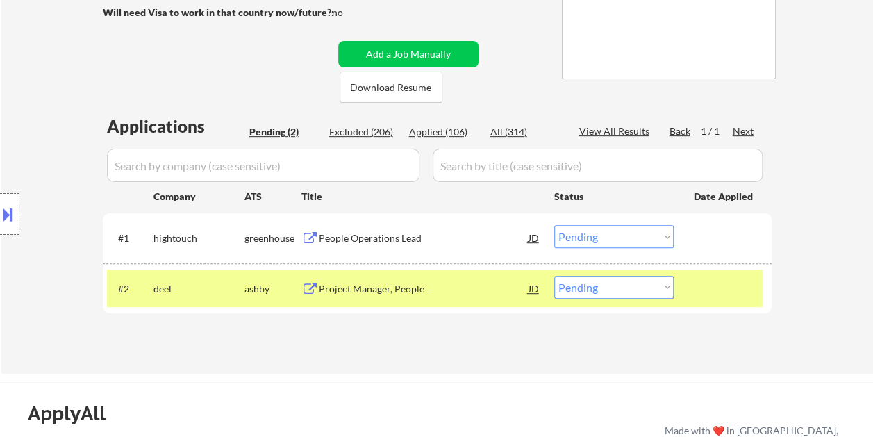
click at [668, 290] on select "Choose an option... Pending Applied Excluded (Questions) Excluded (Expired) Exc…" at bounding box center [613, 287] width 119 height 23
select select ""excluded__bad_match_""
click at [554, 276] on select "Choose an option... Pending Applied Excluded (Questions) Excluded (Expired) Exc…" at bounding box center [613, 287] width 119 height 23
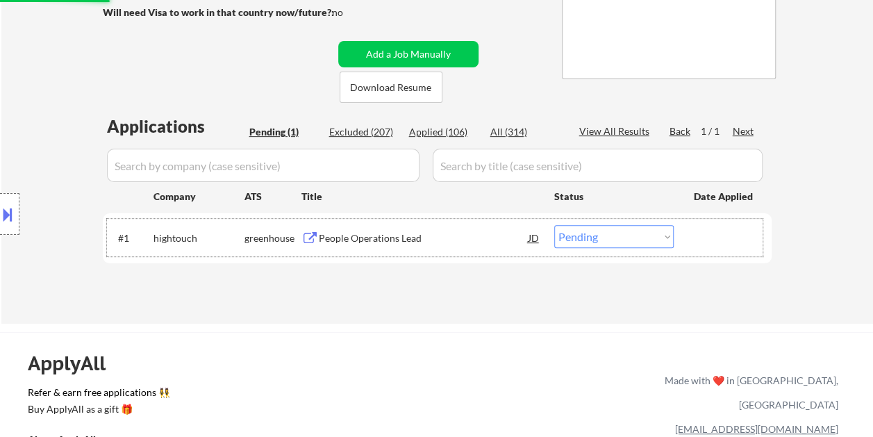
click at [725, 244] on div at bounding box center [724, 237] width 61 height 25
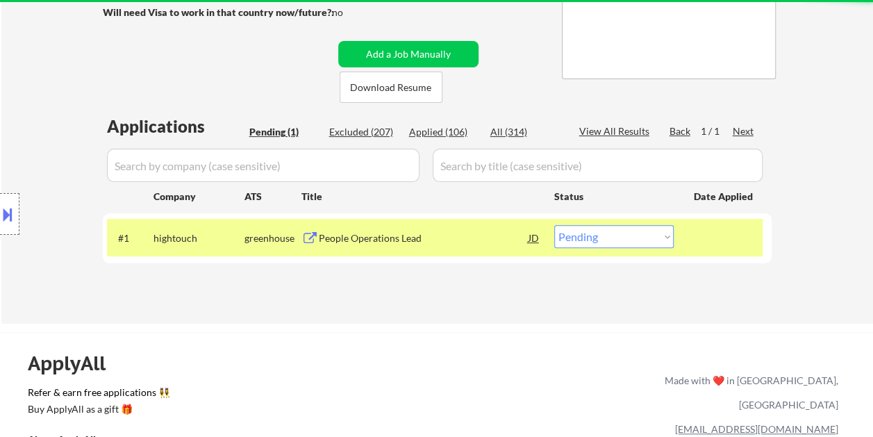
click at [452, 229] on div "People Operations Lead" at bounding box center [424, 237] width 210 height 25
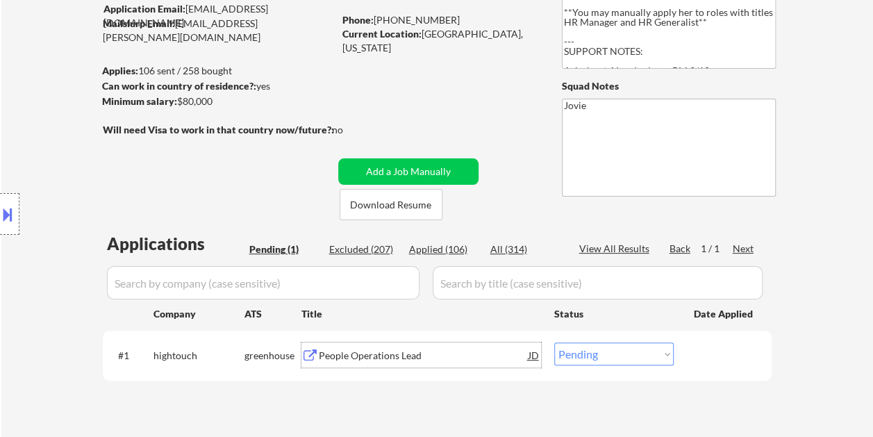
scroll to position [87, 0]
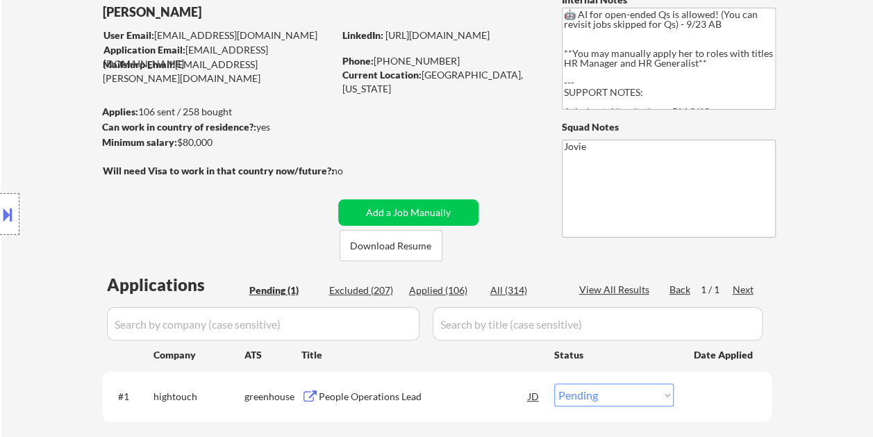
drag, startPoint x: 480, startPoint y: 139, endPoint x: 474, endPoint y: 140, distance: 7.1
click at [480, 139] on div "← Return to /applysquad Mailslurp Inbox Job Search Builder Victoria Harmer User…" at bounding box center [437, 220] width 693 height 502
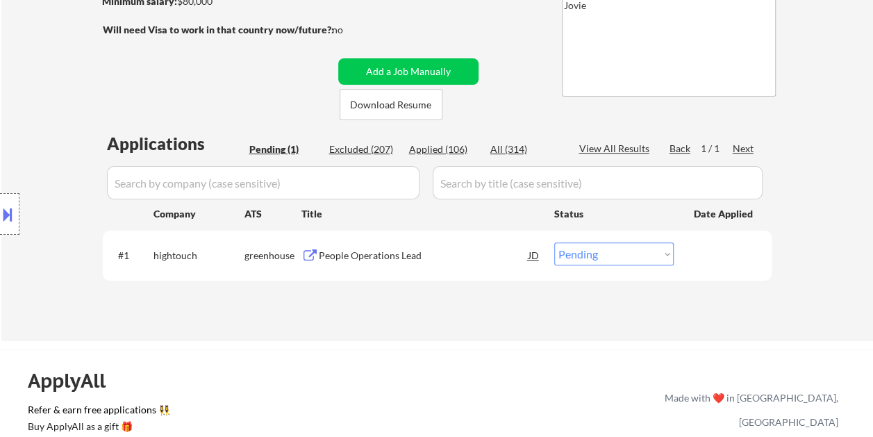
scroll to position [251, 0]
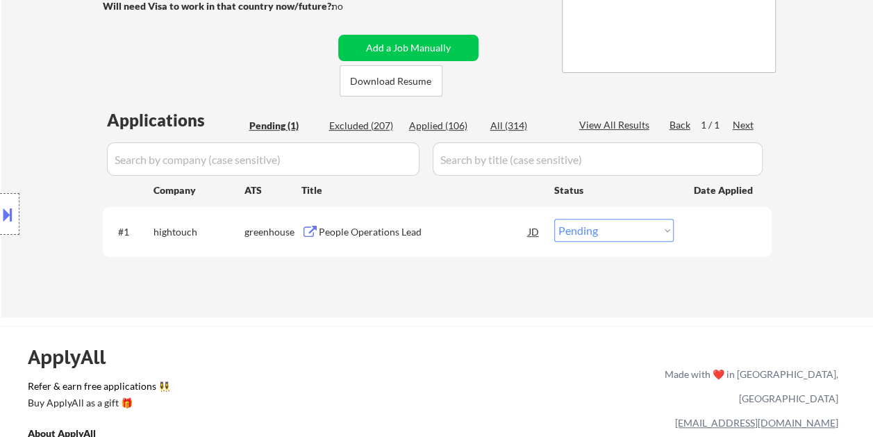
click at [660, 226] on select "Choose an option... Pending Applied Excluded (Questions) Excluded (Expired) Exc…" at bounding box center [613, 230] width 119 height 23
select select ""applied""
click at [554, 219] on select "Choose an option... Pending Applied Excluded (Questions) Excluded (Expired) Exc…" at bounding box center [613, 230] width 119 height 23
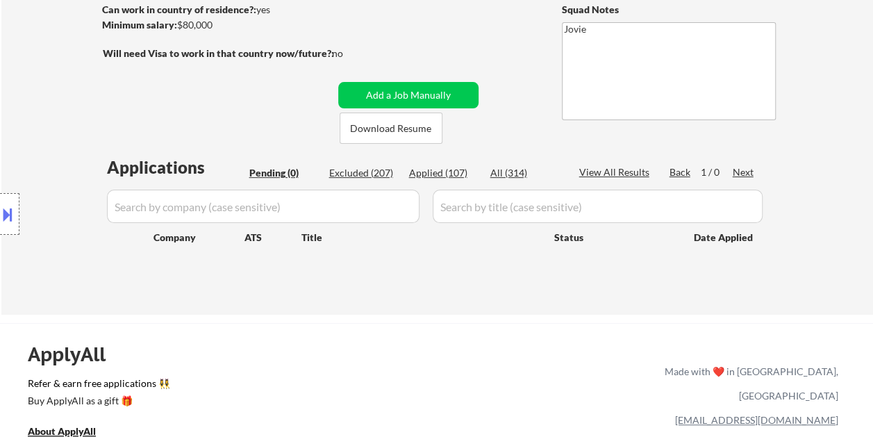
scroll to position [168, 0]
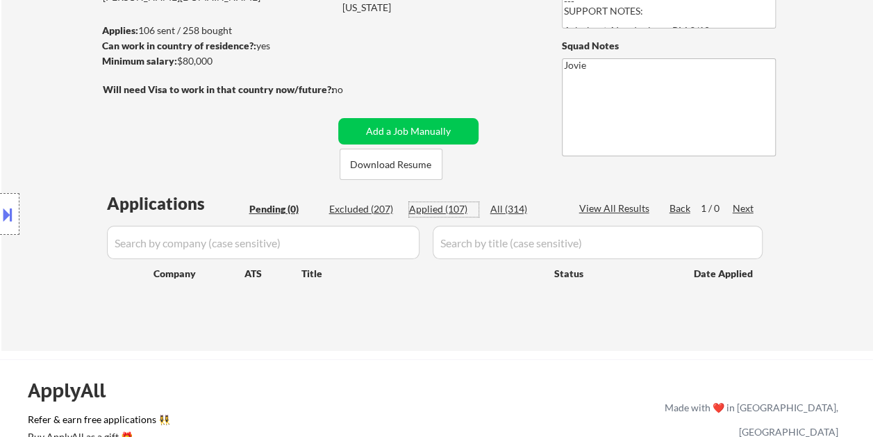
click at [428, 204] on div "Applied (107)" at bounding box center [443, 209] width 69 height 14
select select ""applied""
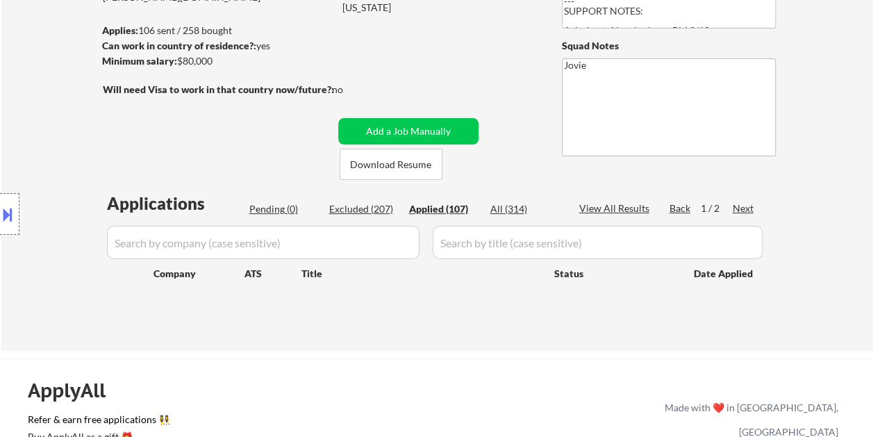
select select ""applied""
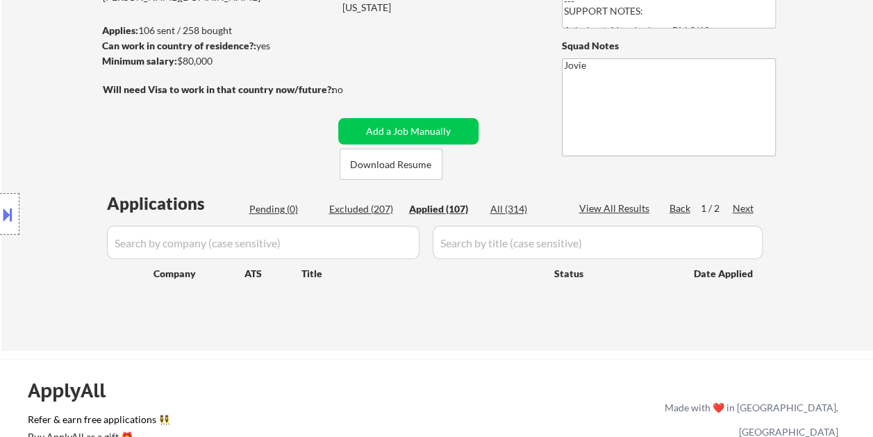
select select ""applied""
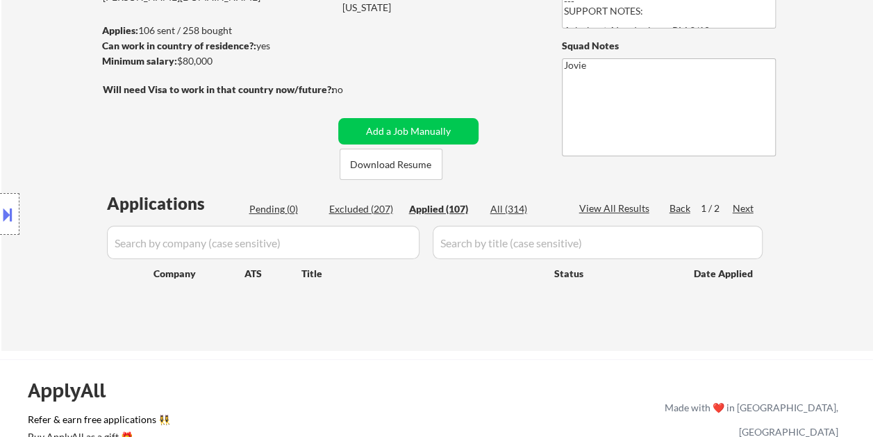
select select ""applied""
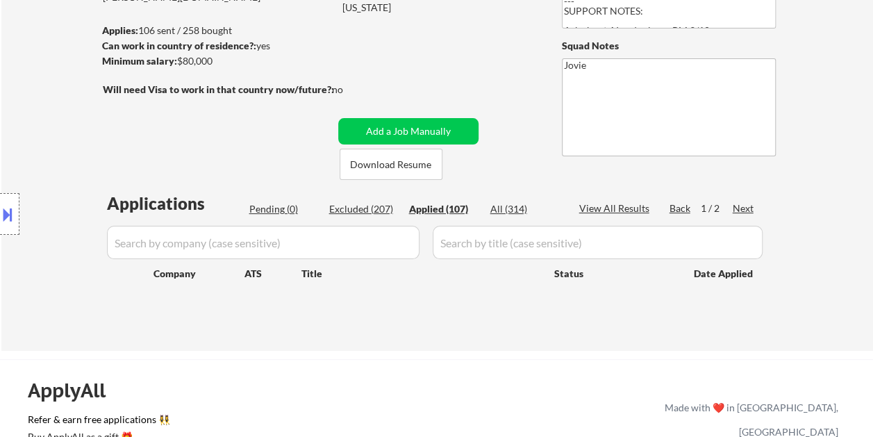
select select ""applied""
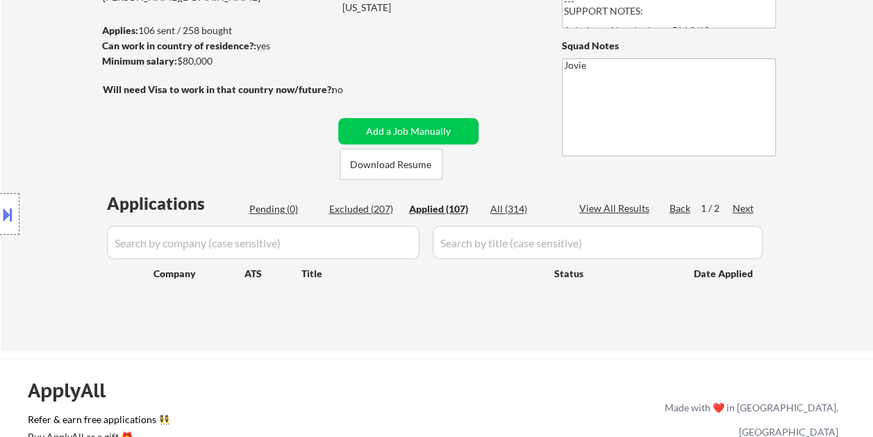
select select ""applied""
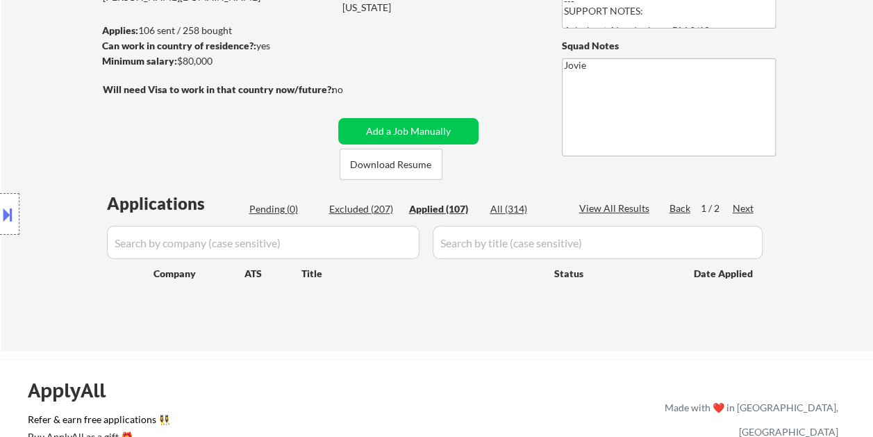
select select ""applied""
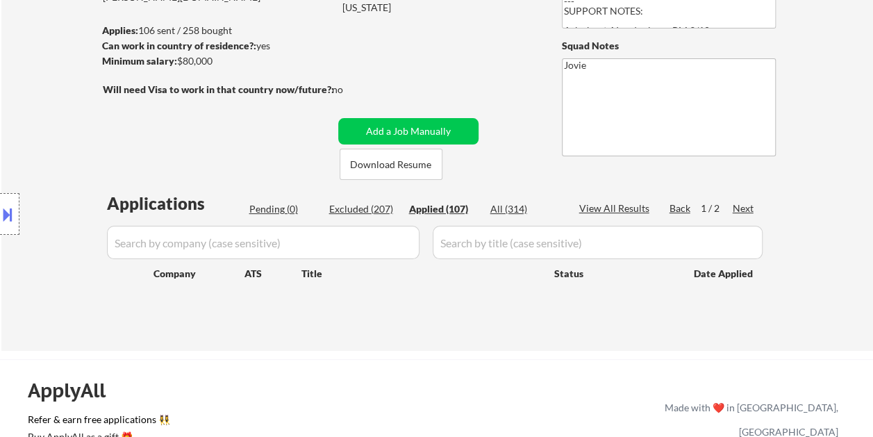
select select ""applied""
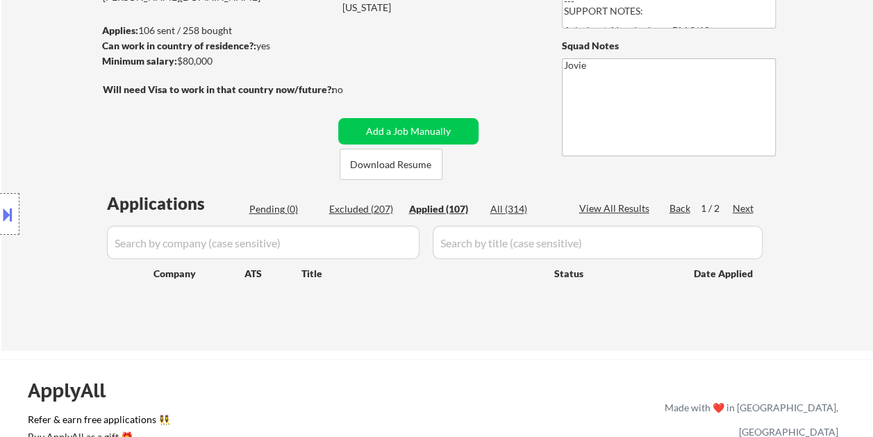
select select ""applied""
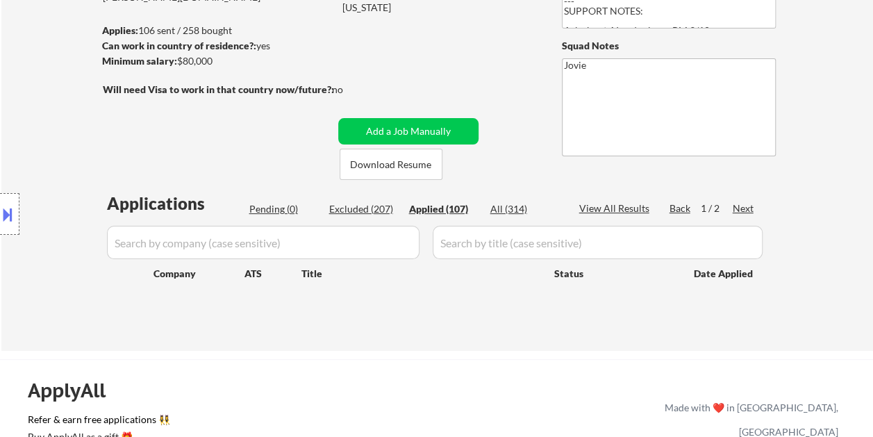
select select ""applied""
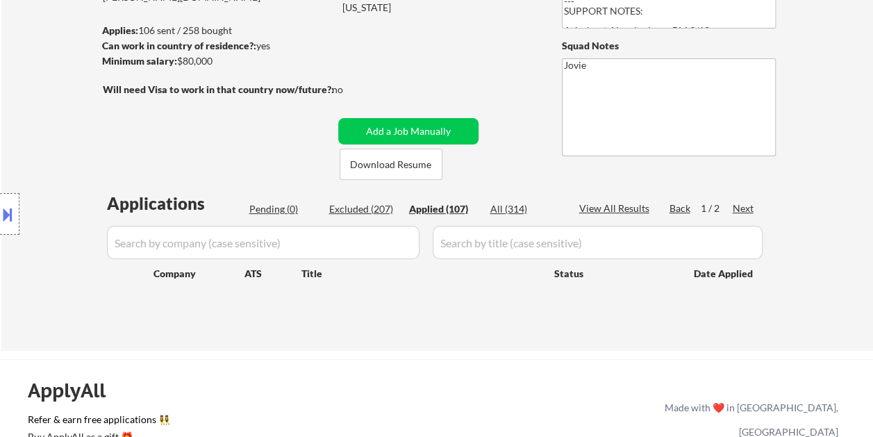
select select ""applied""
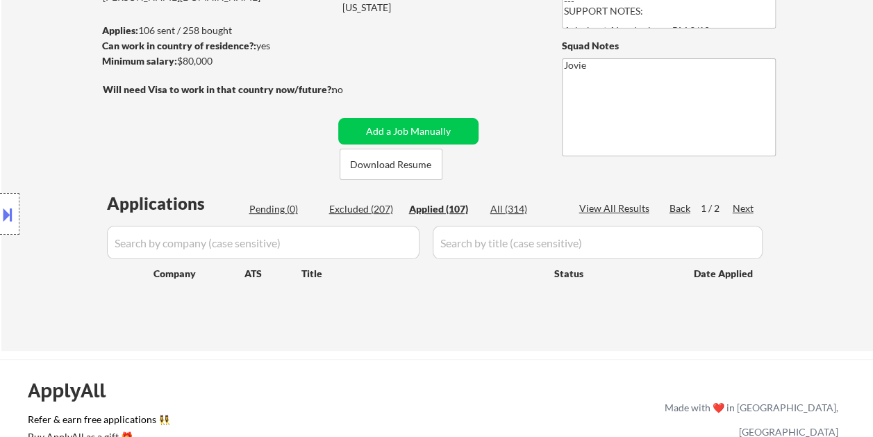
select select ""applied""
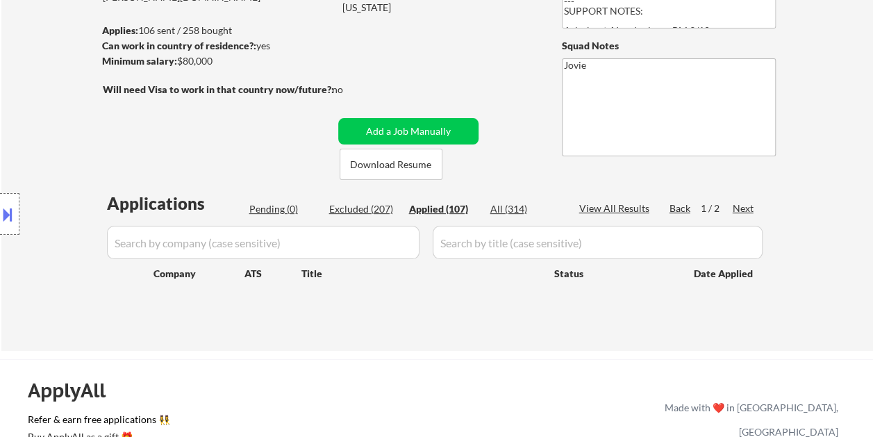
select select ""applied""
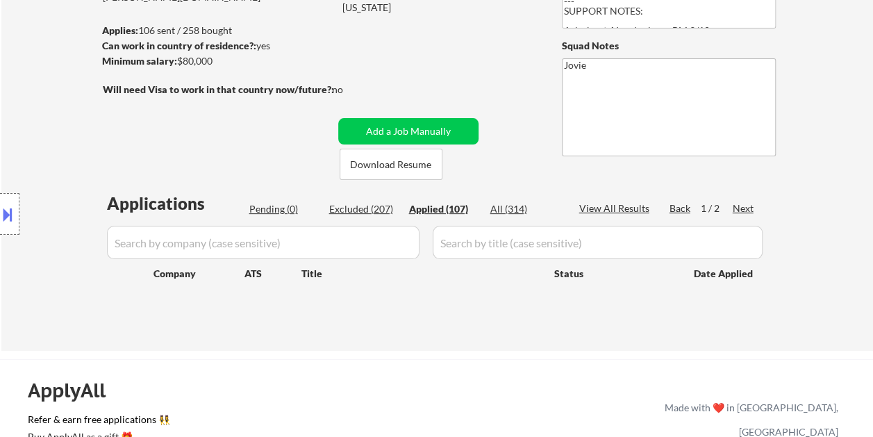
select select ""applied""
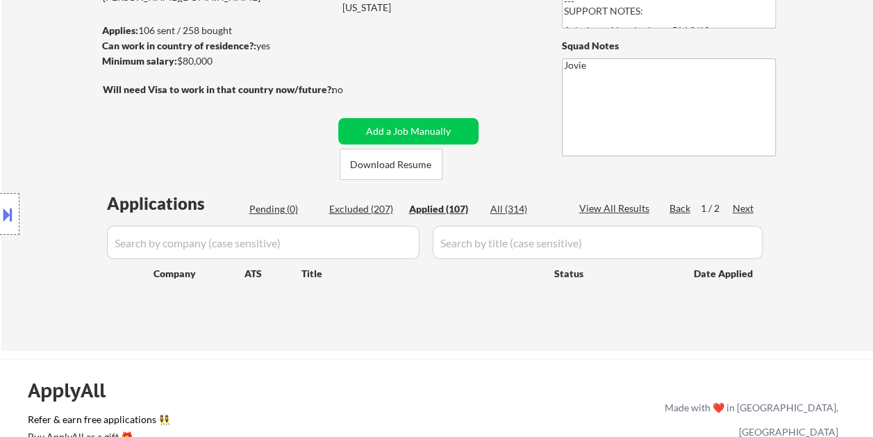
select select ""applied""
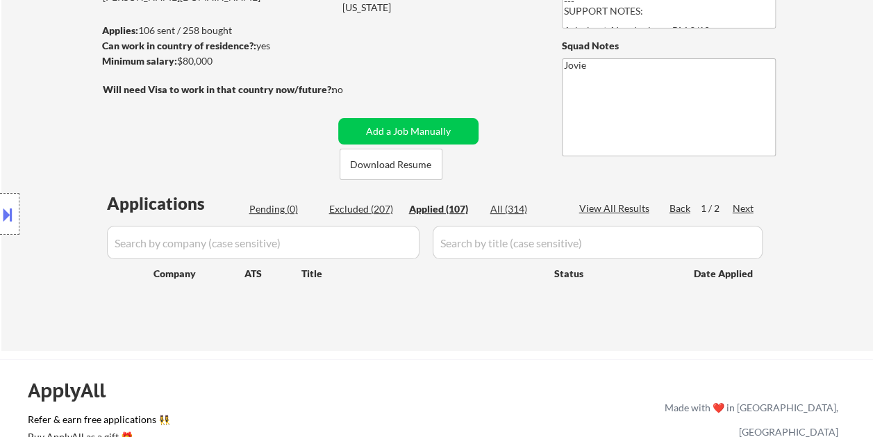
select select ""applied""
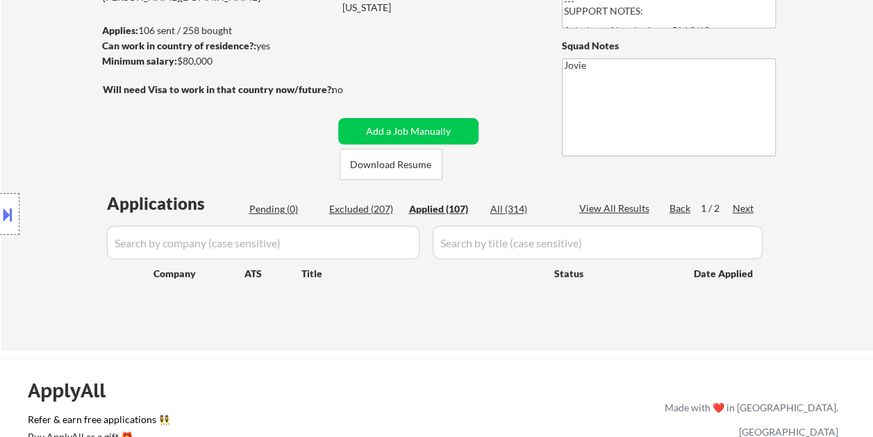
select select ""applied""
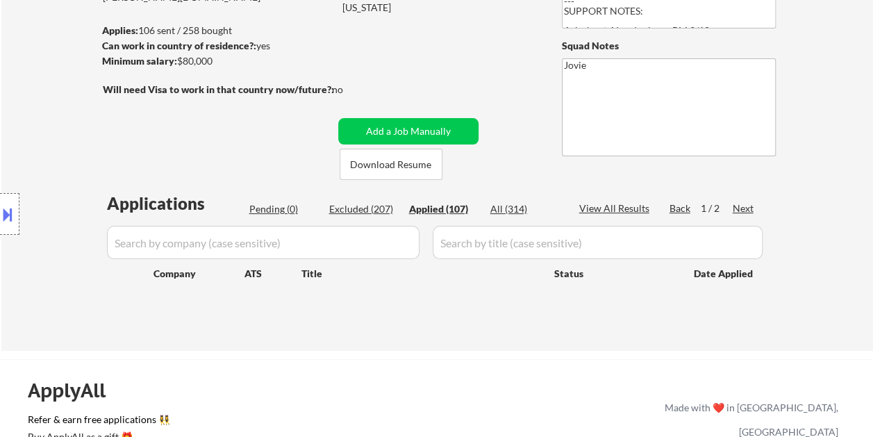
select select ""applied""
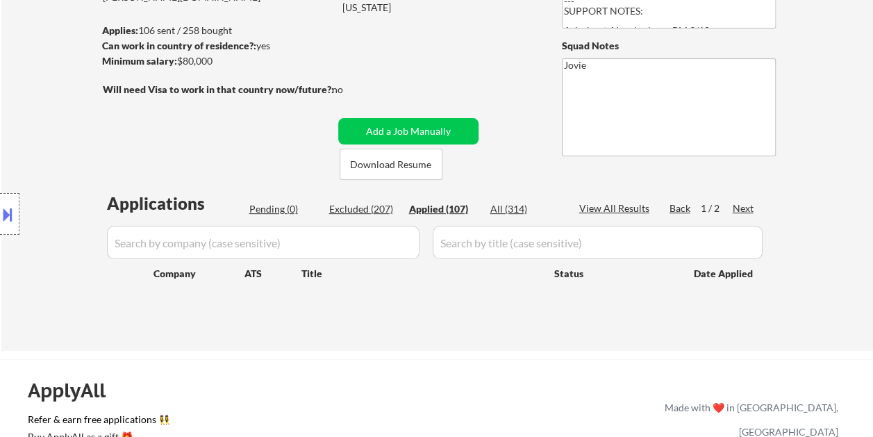
select select ""applied""
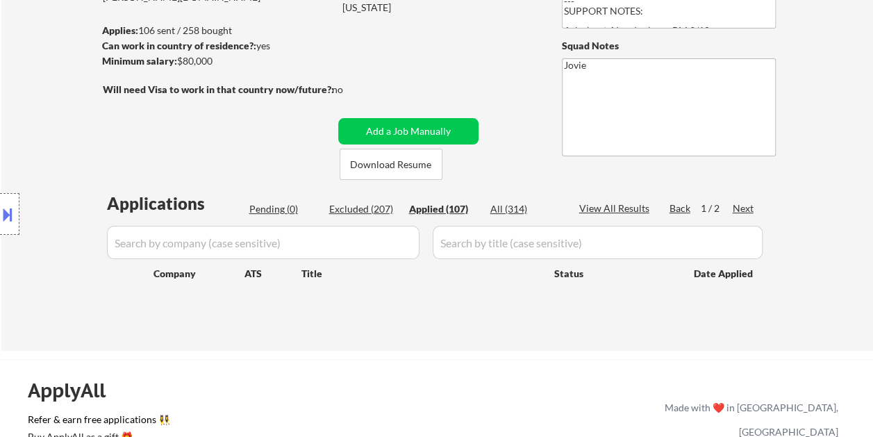
select select ""applied""
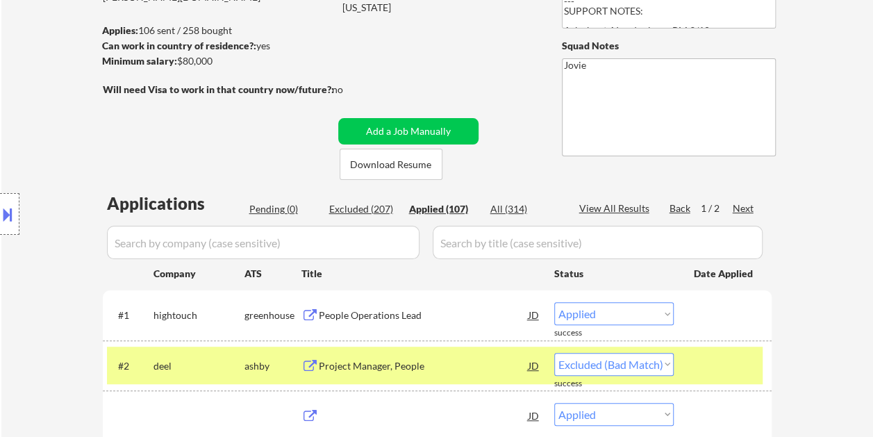
select select ""applied""
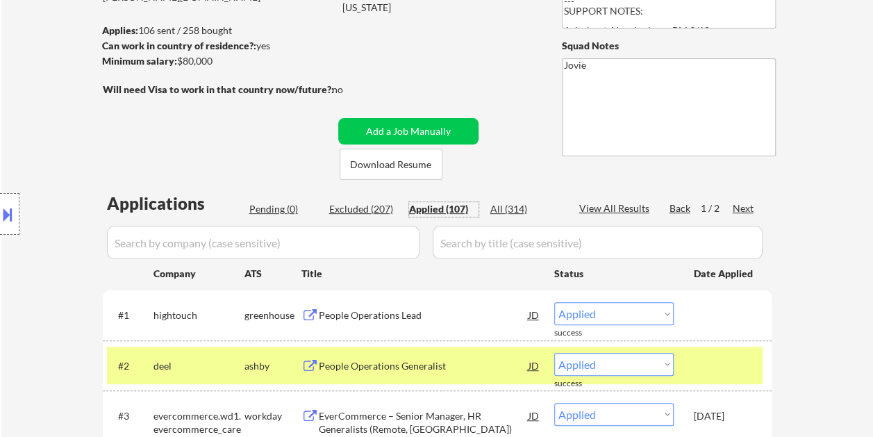
scroll to position [99, 0]
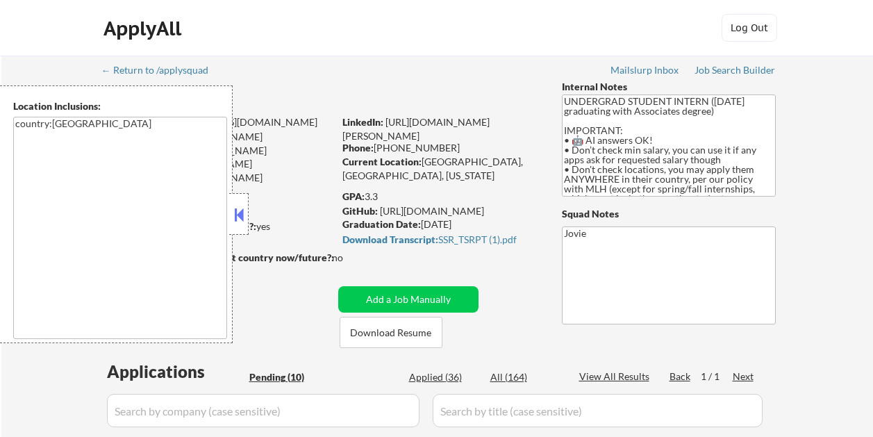
select select ""pending""
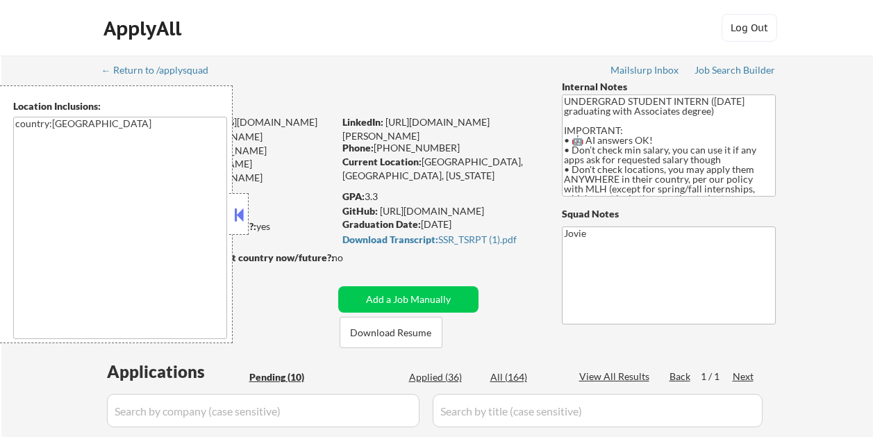
select select ""pending""
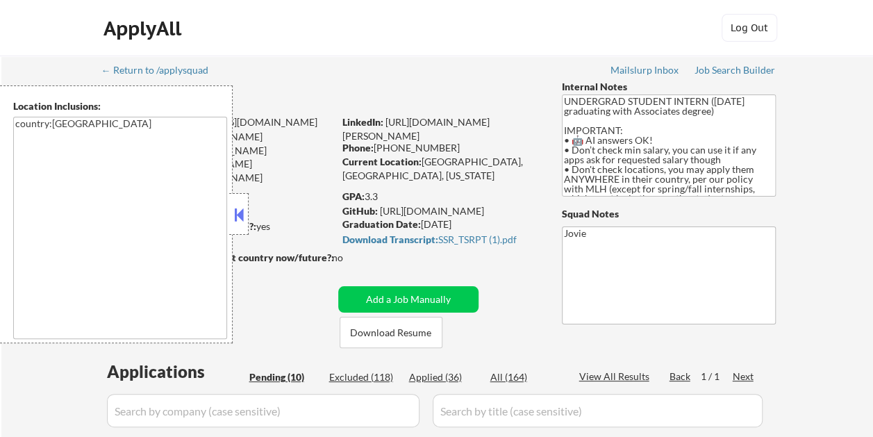
click at [240, 214] on button at bounding box center [238, 214] width 15 height 21
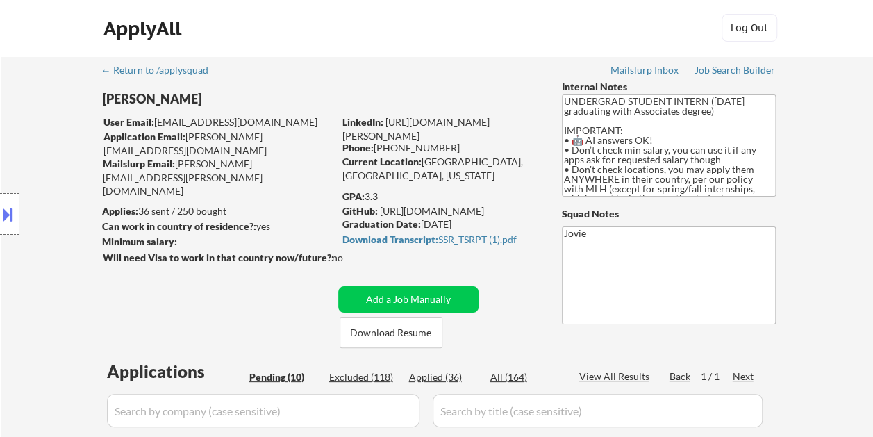
click at [201, 313] on div "Location Inclusions: country:[GEOGRAPHIC_DATA]" at bounding box center [124, 214] width 249 height 258
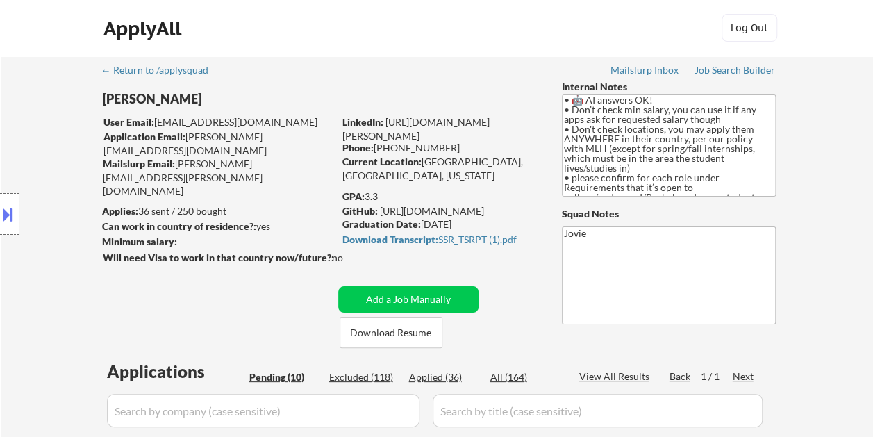
scroll to position [69, 0]
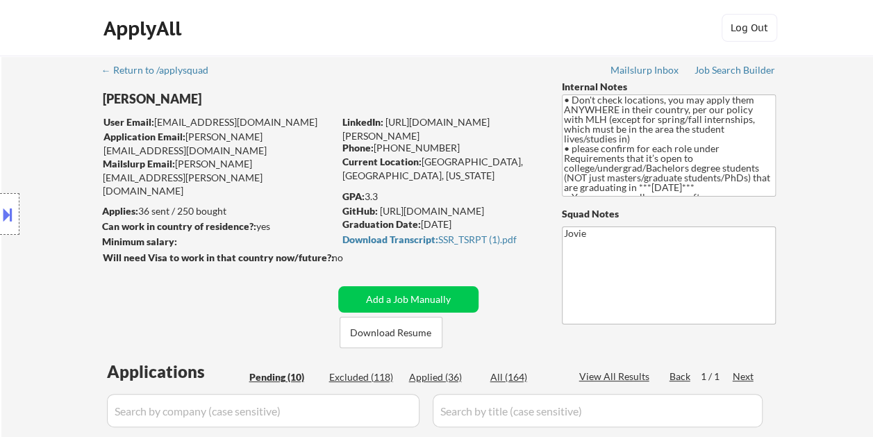
click at [527, 46] on div "ApplyAll Log In Sign Up Log Out" at bounding box center [437, 31] width 694 height 35
click at [401, 335] on button "Download Resume" at bounding box center [391, 332] width 103 height 31
click at [255, 51] on div "ApplyAll Log In Sign Up Log Out" at bounding box center [436, 28] width 873 height 56
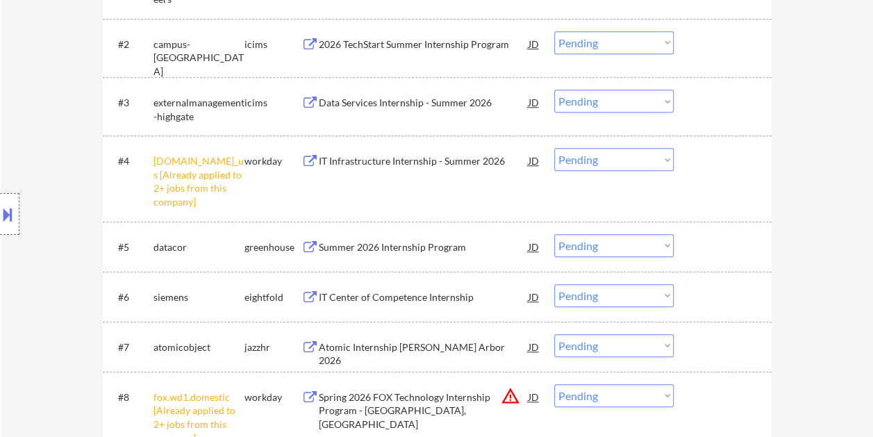
scroll to position [496, 0]
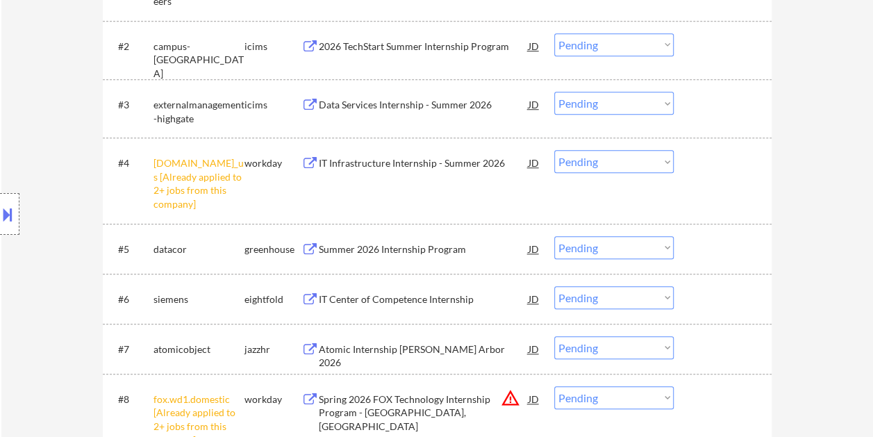
click at [694, 240] on div at bounding box center [724, 248] width 61 height 25
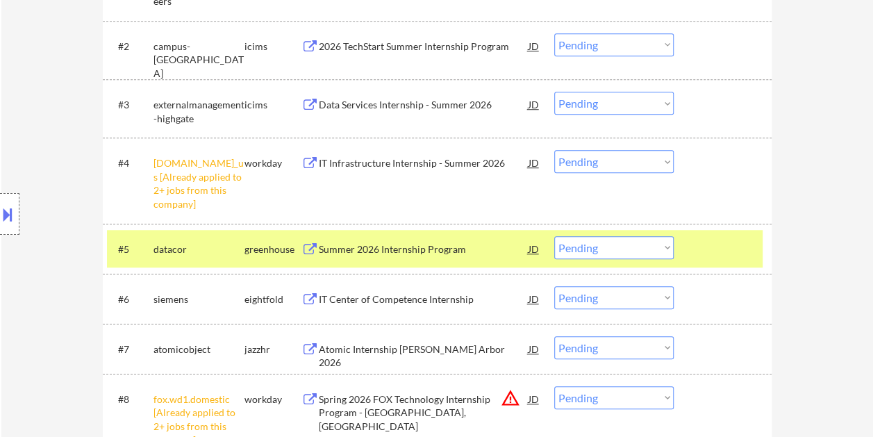
click at [456, 244] on div "Summer 2026 Internship Program" at bounding box center [424, 249] width 210 height 14
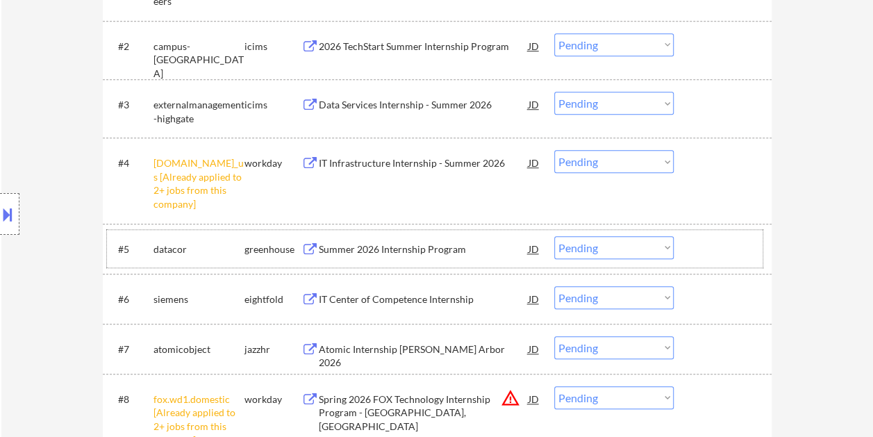
click at [707, 251] on div at bounding box center [724, 248] width 61 height 25
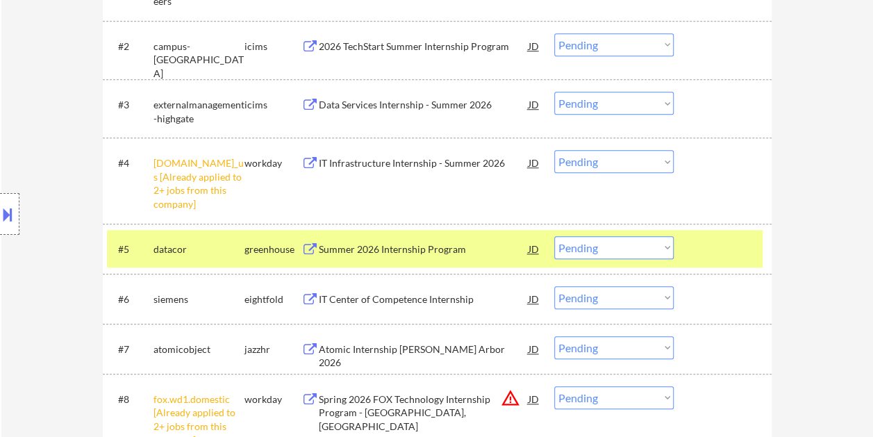
scroll to position [0, 0]
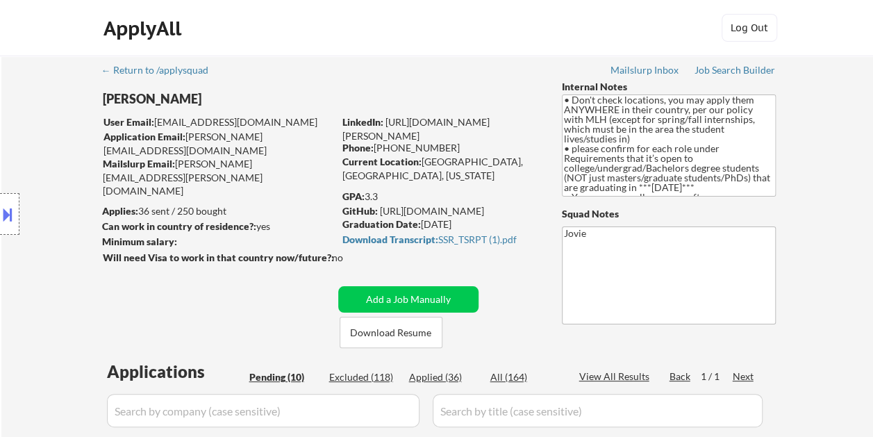
click at [424, 222] on div "Graduation Date: [DATE]" at bounding box center [440, 224] width 197 height 14
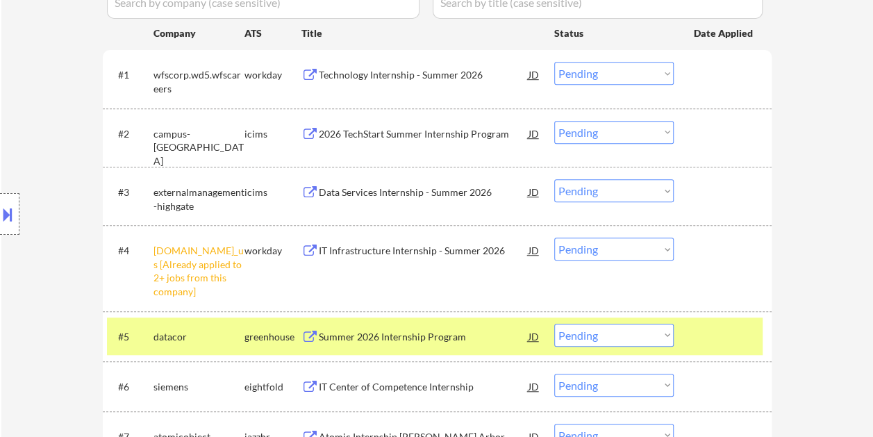
scroll to position [442, 0]
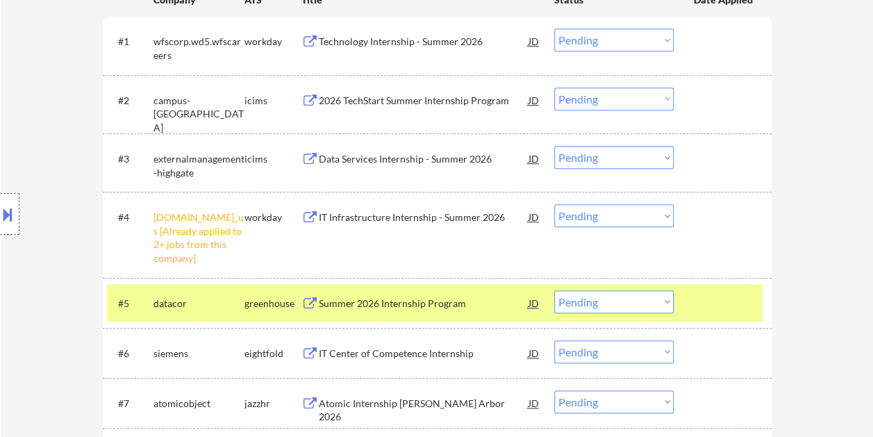
click at [658, 303] on select "Choose an option... Pending Applied Excluded (Questions) Excluded (Expired) Exc…" at bounding box center [613, 301] width 119 height 23
click at [554, 290] on select "Choose an option... Pending Applied Excluded (Questions) Excluded (Expired) Exc…" at bounding box center [613, 301] width 119 height 23
select select ""pending""
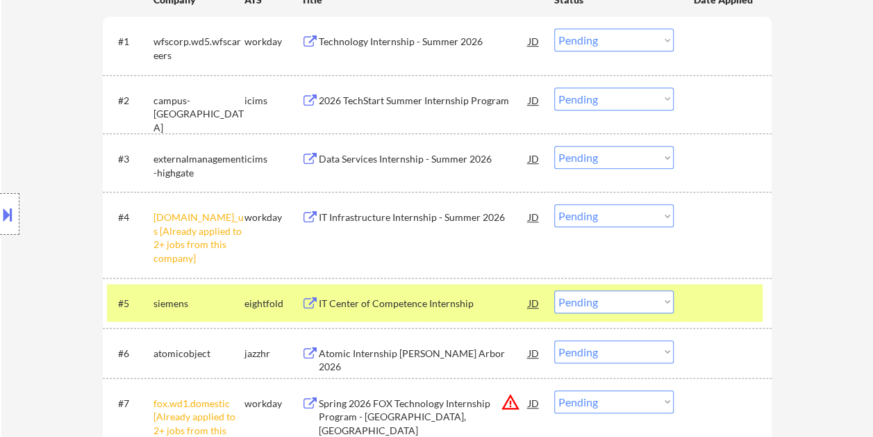
click at [82, 112] on div "Location Inclusions: country:[GEOGRAPHIC_DATA]" at bounding box center [124, 214] width 249 height 258
click at [711, 295] on div at bounding box center [724, 302] width 61 height 25
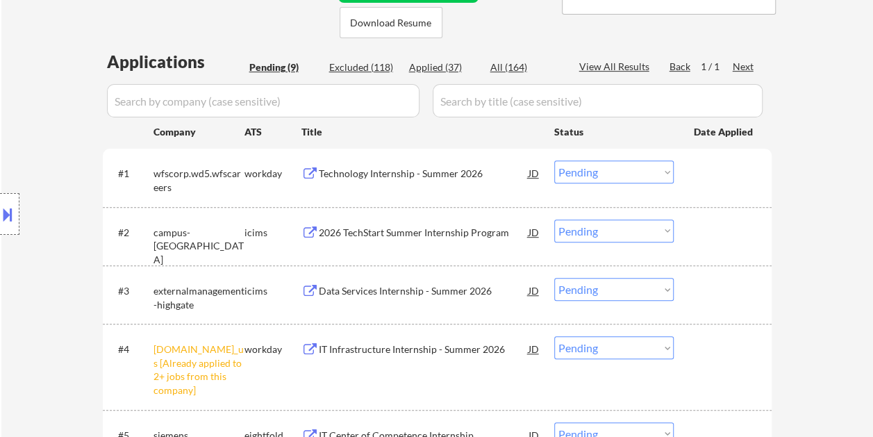
scroll to position [329, 0]
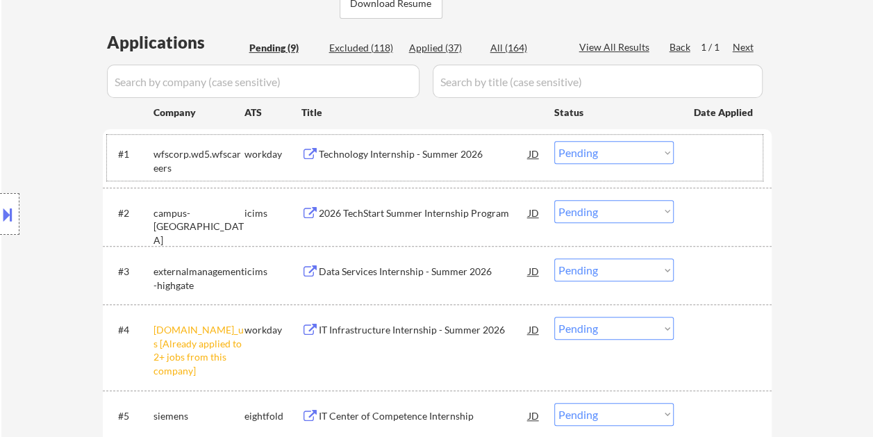
click at [736, 141] on div at bounding box center [724, 153] width 61 height 25
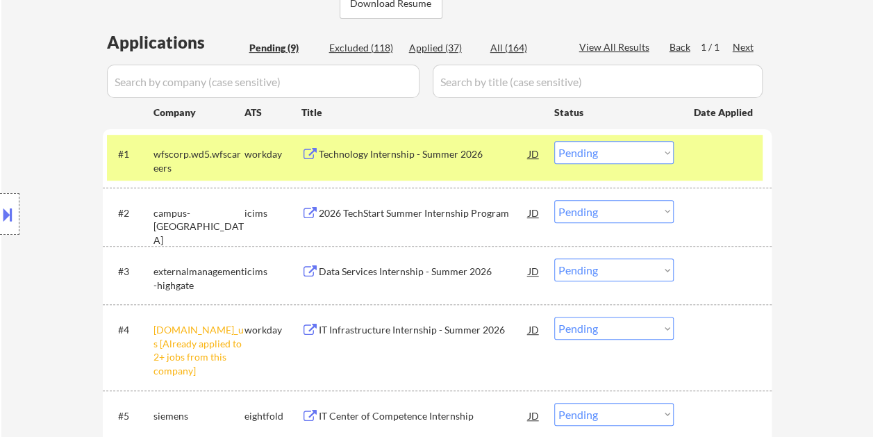
click at [474, 153] on div "Technology Internship - Summer 2026" at bounding box center [424, 154] width 210 height 14
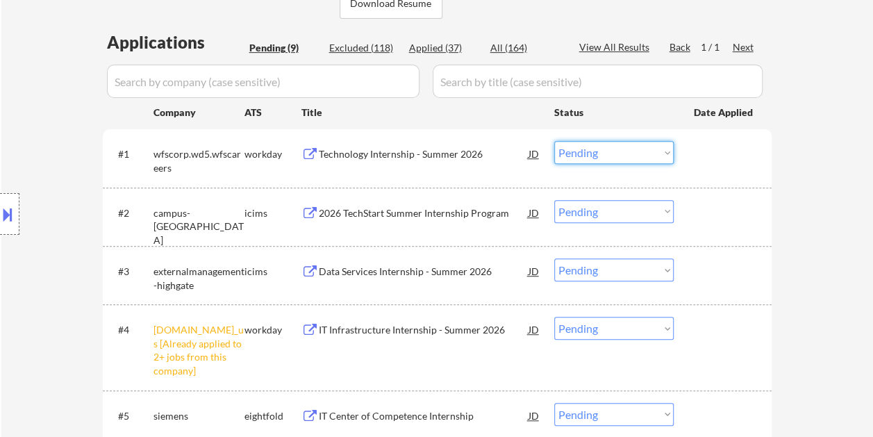
click at [655, 153] on select "Choose an option... Pending Applied Excluded (Questions) Excluded (Expired) Exc…" at bounding box center [613, 152] width 119 height 23
click at [554, 141] on select "Choose an option... Pending Applied Excluded (Questions) Excluded (Expired) Exc…" at bounding box center [613, 152] width 119 height 23
select select ""pending""
